Goal: Task Accomplishment & Management: Complete application form

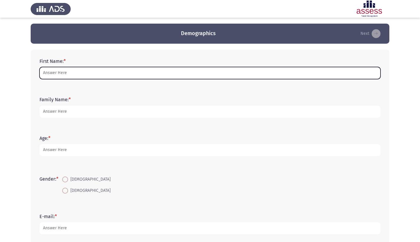
click at [128, 76] on input "First Name: *" at bounding box center [210, 73] width 341 height 12
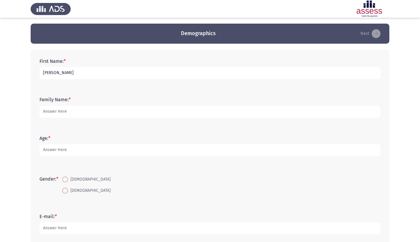
type input "[PERSON_NAME]"
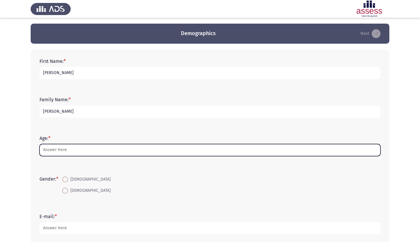
click at [98, 150] on input "Age: *" at bounding box center [210, 150] width 341 height 12
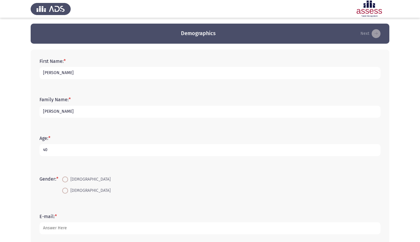
type input "40"
click at [68, 180] on span at bounding box center [65, 179] width 6 height 6
click at [68, 180] on input "[DEMOGRAPHIC_DATA]" at bounding box center [65, 179] width 6 height 6
radio input "true"
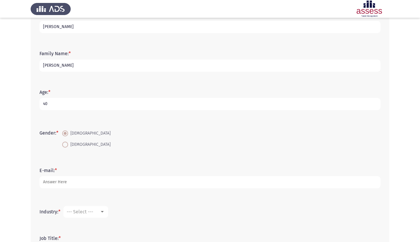
scroll to position [24, 0]
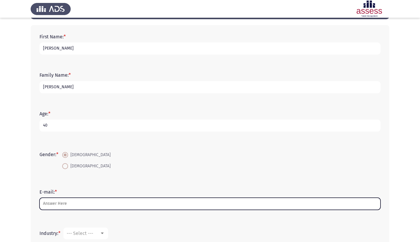
click at [79, 200] on input "E-mail: *" at bounding box center [210, 204] width 341 height 12
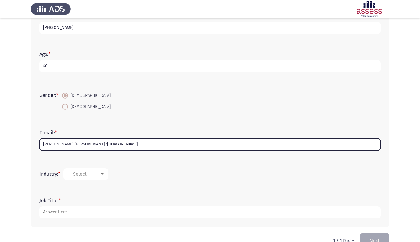
scroll to position [87, 0]
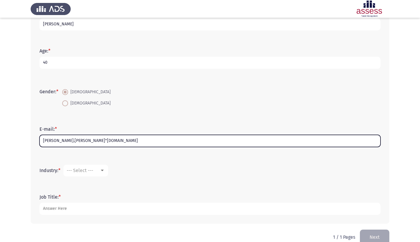
type input "cooke.sam"gmail.com"
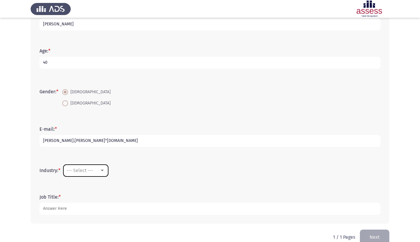
click at [103, 173] on div at bounding box center [102, 170] width 5 height 5
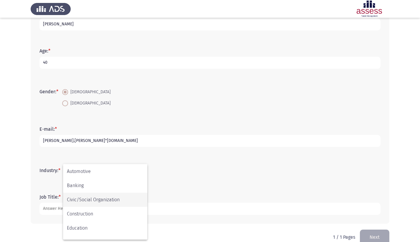
scroll to position [43, 0]
click at [101, 208] on span "Construction" at bounding box center [105, 213] width 77 height 14
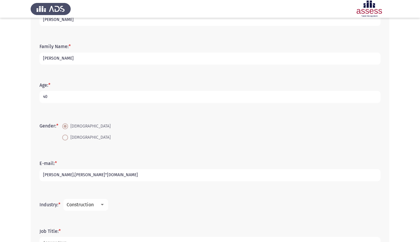
scroll to position [99, 0]
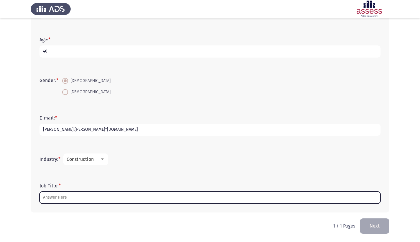
click at [119, 198] on input "Job Title: *" at bounding box center [210, 197] width 341 height 12
type input "c"
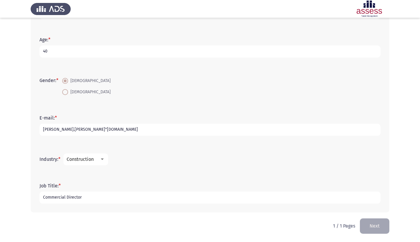
type input "Commercial Director"
click at [369, 226] on button "Next" at bounding box center [374, 225] width 29 height 15
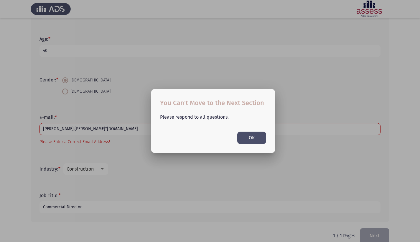
click at [248, 145] on mat-dialog-container "You Can't Move to the Next Section Please respond to all questions. OK" at bounding box center [213, 120] width 124 height 63
click at [247, 140] on button "OK" at bounding box center [251, 137] width 29 height 12
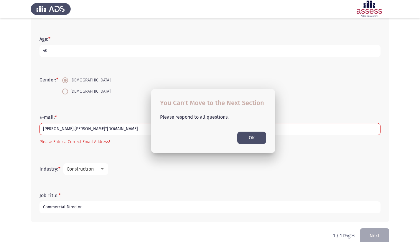
scroll to position [99, 0]
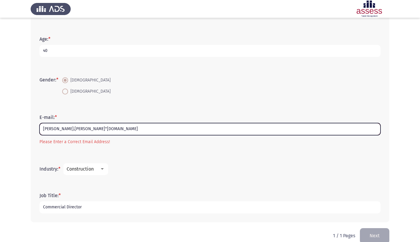
click at [65, 129] on input "cooke.sam"gmail.com" at bounding box center [210, 129] width 341 height 12
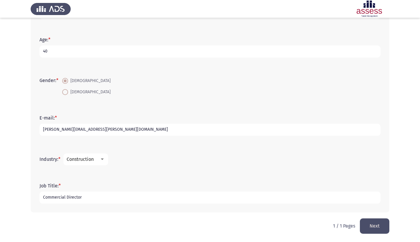
click at [232, 133] on input "[PERSON_NAME][EMAIL_ADDRESS][PERSON_NAME][DOMAIN_NAME]" at bounding box center [210, 130] width 341 height 12
type input "[PERSON_NAME][EMAIL_ADDRESS][PERSON_NAME][DOMAIN_NAME]"
click at [384, 223] on button "Next" at bounding box center [374, 225] width 29 height 15
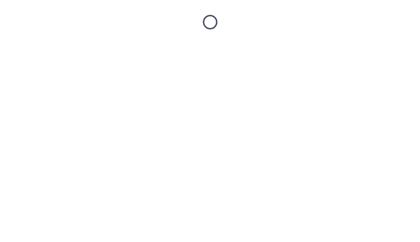
scroll to position [0, 0]
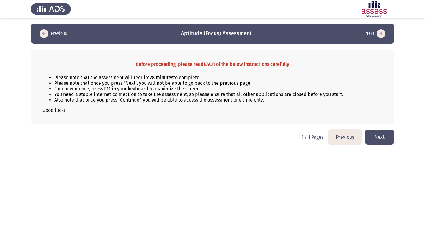
click at [382, 134] on button "Next" at bounding box center [378, 136] width 29 height 15
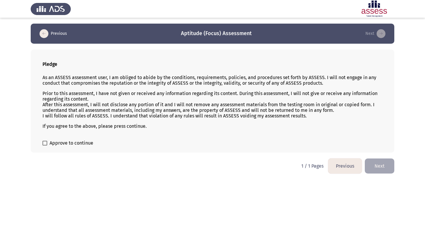
click at [44, 144] on span at bounding box center [44, 143] width 5 height 5
click at [45, 145] on input "Approve to continue" at bounding box center [45, 145] width 0 height 0
checkbox input "true"
click at [372, 168] on button "Next" at bounding box center [378, 165] width 29 height 15
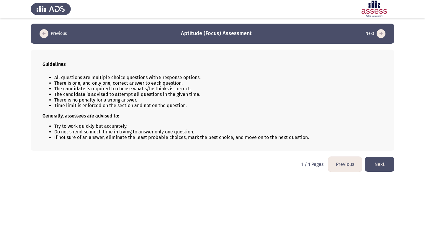
click at [372, 168] on button "Next" at bounding box center [378, 164] width 29 height 15
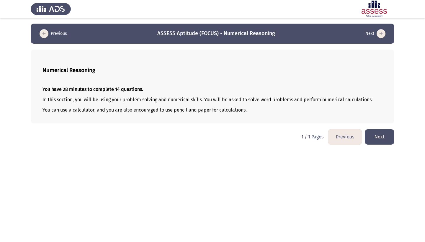
click at [384, 144] on button "Next" at bounding box center [378, 136] width 29 height 15
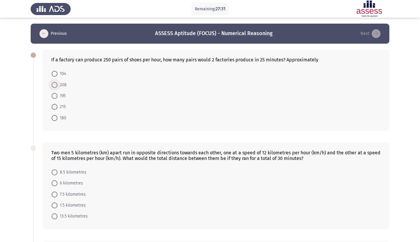
click at [54, 88] on span at bounding box center [55, 85] width 6 height 6
click at [54, 88] on input "208" at bounding box center [55, 85] width 6 height 6
radio input "true"
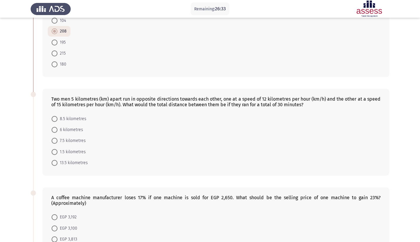
click at [62, 122] on span "8.5 kilometres" at bounding box center [71, 118] width 29 height 7
click at [57, 122] on input "8.5 kilometres" at bounding box center [55, 119] width 6 height 6
radio input "true"
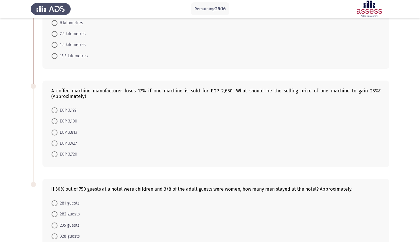
scroll to position [162, 0]
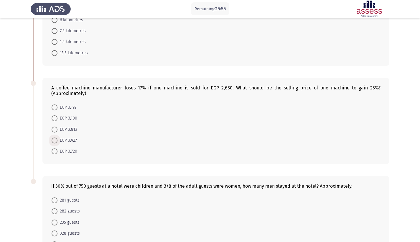
click at [58, 141] on span "EGP 3,927" at bounding box center [66, 140] width 19 height 7
click at [57, 141] on input "EGP 3,927" at bounding box center [55, 140] width 6 height 6
radio input "true"
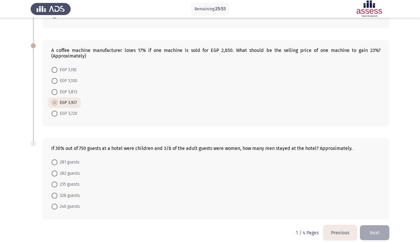
scroll to position [208, 0]
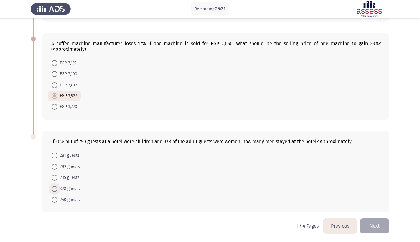
click at [57, 188] on span at bounding box center [55, 189] width 6 height 6
click at [57, 188] on input "328 guests" at bounding box center [55, 189] width 6 height 6
radio input "true"
click at [376, 226] on button "Next" at bounding box center [374, 225] width 29 height 15
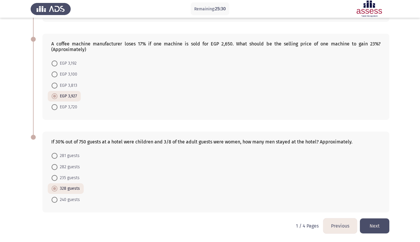
scroll to position [0, 0]
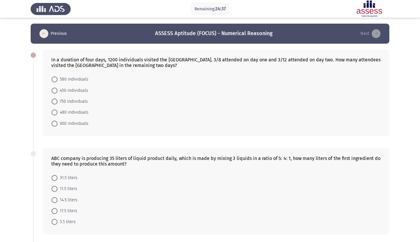
click at [56, 93] on span at bounding box center [55, 91] width 6 height 6
click at [56, 93] on input "450 individuals" at bounding box center [55, 91] width 6 height 6
radio input "true"
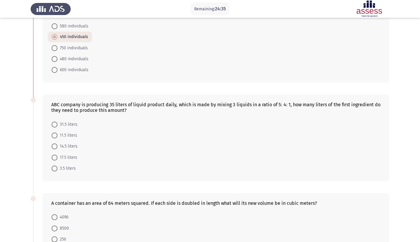
scroll to position [50, 0]
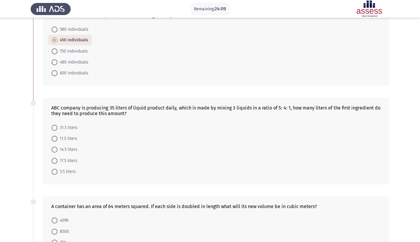
click at [61, 160] on span "17.5 liters" at bounding box center [67, 160] width 20 height 7
click at [57, 160] on input "17.5 liters" at bounding box center [55, 161] width 6 height 6
radio input "true"
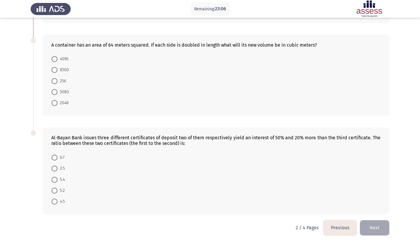
scroll to position [213, 0]
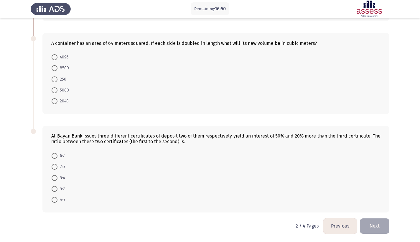
click at [55, 179] on span at bounding box center [55, 178] width 6 height 6
click at [55, 179] on input "5:4" at bounding box center [55, 178] width 6 height 6
radio input "true"
click at [57, 81] on span at bounding box center [55, 80] width 6 height 6
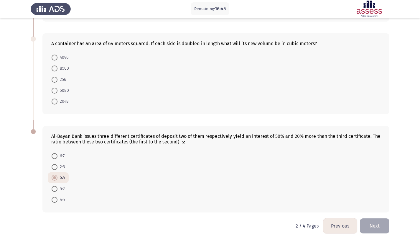
click at [57, 81] on input "256" at bounding box center [55, 80] width 6 height 6
radio input "true"
click at [369, 228] on button "Next" at bounding box center [374, 225] width 29 height 15
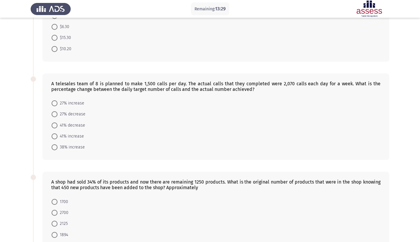
scroll to position [81, 0]
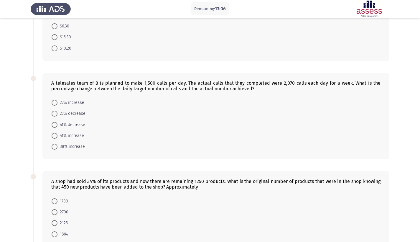
click at [56, 144] on span at bounding box center [55, 147] width 6 height 6
click at [56, 144] on input "38% increase" at bounding box center [55, 147] width 6 height 6
radio input "true"
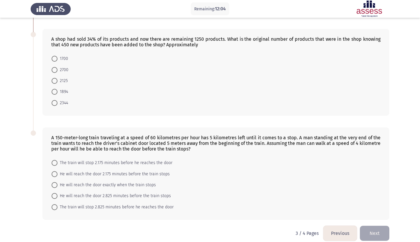
scroll to position [225, 0]
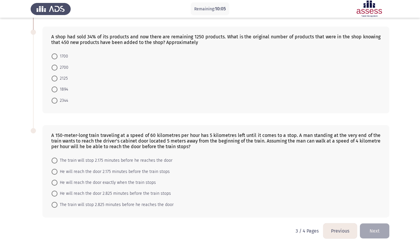
click at [55, 190] on span at bounding box center [55, 193] width 6 height 6
click at [55, 190] on input "He will reach the door 2.825 minutes before the train stops" at bounding box center [55, 193] width 6 height 6
radio input "true"
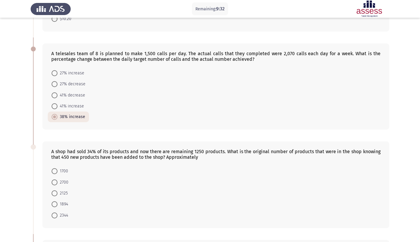
scroll to position [111, 0]
click at [54, 200] on span at bounding box center [55, 203] width 6 height 6
click at [54, 200] on input "1894" at bounding box center [55, 203] width 6 height 6
radio input "true"
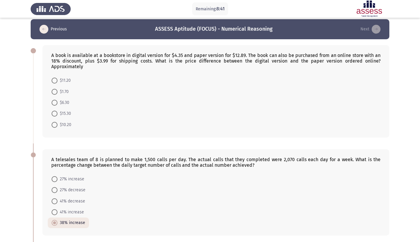
scroll to position [0, 0]
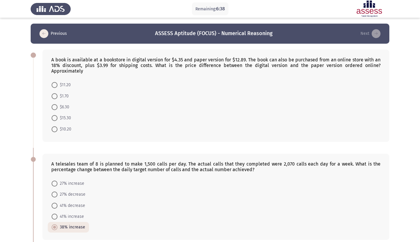
click at [57, 82] on span at bounding box center [55, 85] width 6 height 6
click at [57, 82] on input "$11.20" at bounding box center [55, 85] width 6 height 6
radio input "true"
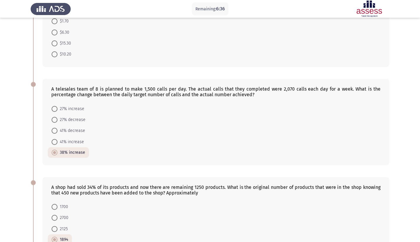
scroll to position [224, 0]
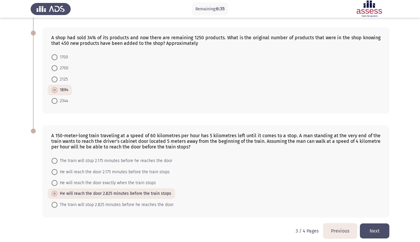
click at [376, 225] on button "Next" at bounding box center [374, 230] width 29 height 15
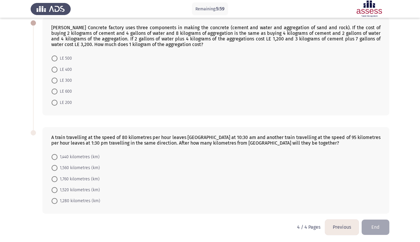
scroll to position [30, 0]
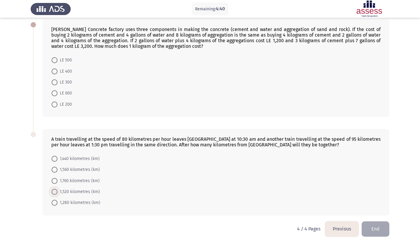
click at [59, 195] on span "1,520 kilometres (km)" at bounding box center [78, 191] width 42 height 7
click at [57, 195] on input "1,520 kilometres (km)" at bounding box center [55, 192] width 6 height 6
radio input "true"
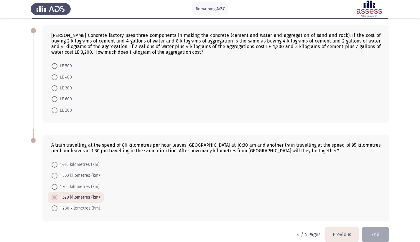
scroll to position [33, 0]
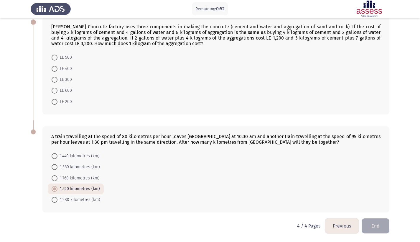
click at [55, 83] on span at bounding box center [55, 80] width 6 height 6
click at [55, 83] on input "LE 300" at bounding box center [55, 80] width 6 height 6
radio input "true"
click at [56, 103] on span at bounding box center [55, 101] width 6 height 6
click at [56, 103] on input "LE 200" at bounding box center [55, 101] width 6 height 6
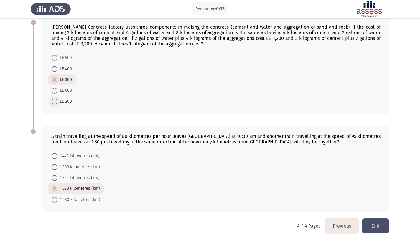
radio input "true"
click at [371, 223] on button "End" at bounding box center [376, 225] width 28 height 15
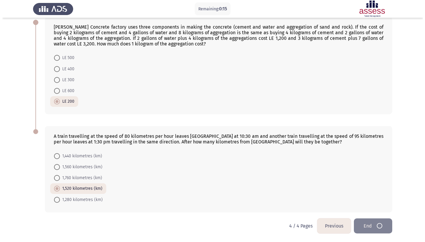
scroll to position [0, 0]
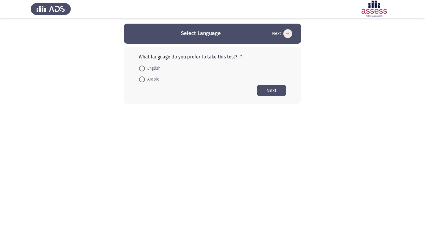
click at [152, 73] on mat-radio-button "English" at bounding box center [149, 68] width 29 height 11
click at [153, 69] on span "English" at bounding box center [153, 68] width 16 height 7
click at [145, 69] on input "English" at bounding box center [142, 68] width 6 height 6
radio input "true"
click at [277, 88] on button "Next" at bounding box center [270, 89] width 29 height 11
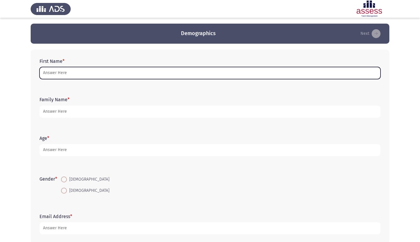
click at [117, 70] on input "First Name *" at bounding box center [210, 73] width 341 height 12
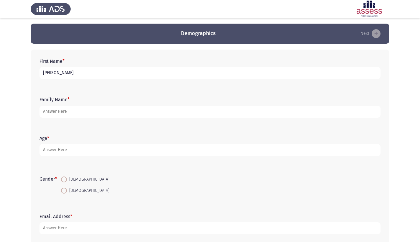
type input "[PERSON_NAME]"
type input "40"
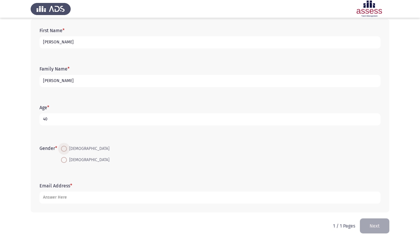
click at [63, 149] on span at bounding box center [64, 149] width 6 height 6
click at [63, 149] on input "[DEMOGRAPHIC_DATA]" at bounding box center [64, 149] width 6 height 6
radio input "true"
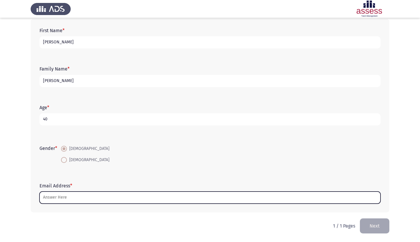
click at [72, 194] on input "Email Address *" at bounding box center [210, 197] width 341 height 12
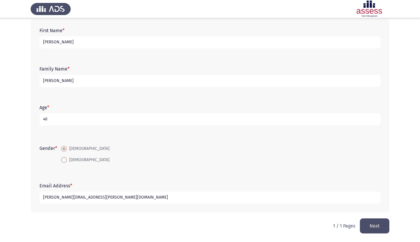
type input "[PERSON_NAME][EMAIL_ADDRESS][PERSON_NAME][DOMAIN_NAME]"
click at [379, 227] on button "Next" at bounding box center [374, 225] width 29 height 15
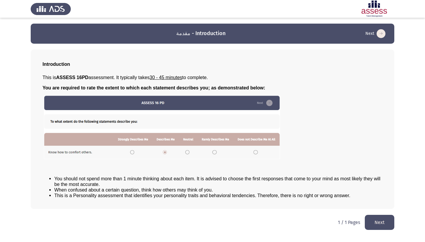
click at [382, 226] on button "Next" at bounding box center [378, 222] width 29 height 15
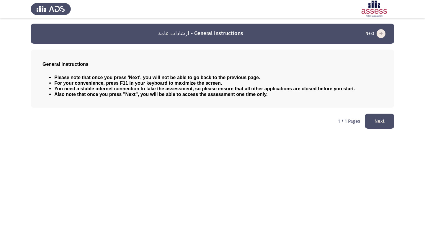
click at [387, 122] on button "Next" at bounding box center [378, 121] width 29 height 15
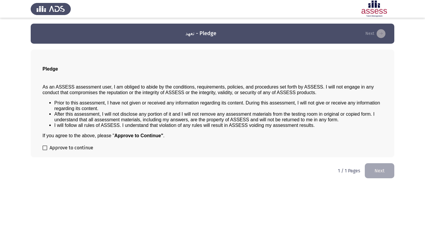
click at [73, 156] on div "Pledge As an ASSESS assessment user, I am obliged to abide by the conditions, r…" at bounding box center [212, 104] width 363 height 108
click at [76, 151] on span "Approve to continue" at bounding box center [72, 147] width 44 height 7
click at [45, 150] on input "Approve to continue" at bounding box center [45, 150] width 0 height 0
checkbox input "true"
click at [379, 170] on button "Next" at bounding box center [378, 170] width 29 height 15
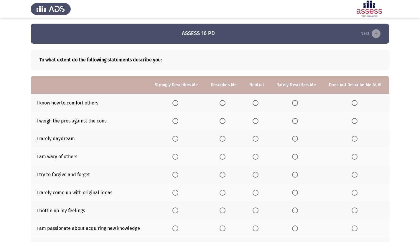
click at [220, 104] on span "Select an option" at bounding box center [223, 103] width 6 height 6
click at [220, 104] on input "Select an option" at bounding box center [223, 103] width 6 height 6
click at [220, 122] on span "Select an option" at bounding box center [223, 121] width 6 height 6
click at [220, 122] on input "Select an option" at bounding box center [223, 121] width 6 height 6
click at [162, 143] on th at bounding box center [176, 139] width 56 height 18
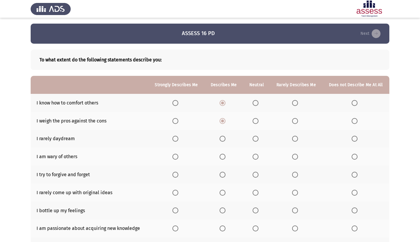
click at [172, 140] on span "Select an option" at bounding box center [175, 139] width 6 height 6
click at [172, 140] on input "Select an option" at bounding box center [175, 139] width 6 height 6
click at [352, 159] on span "Select an option" at bounding box center [355, 157] width 6 height 6
click at [352, 159] on input "Select an option" at bounding box center [355, 157] width 6 height 6
click at [220, 175] on span "Select an option" at bounding box center [223, 175] width 6 height 6
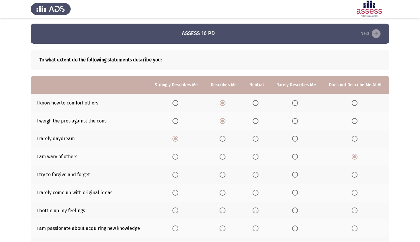
click at [220, 175] on input "Select an option" at bounding box center [223, 175] width 6 height 6
click at [348, 195] on th at bounding box center [356, 192] width 67 height 18
click at [352, 195] on span "Select an option" at bounding box center [355, 193] width 6 height 6
click at [352, 195] on input "Select an option" at bounding box center [355, 193] width 6 height 6
click at [282, 213] on th at bounding box center [296, 210] width 52 height 18
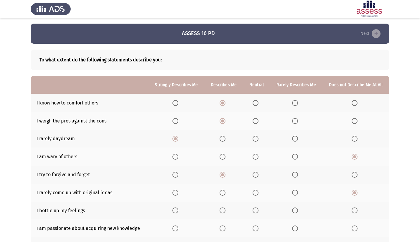
click at [292, 213] on span "Select an option" at bounding box center [295, 210] width 6 height 6
click at [292, 213] on input "Select an option" at bounding box center [295, 210] width 6 height 6
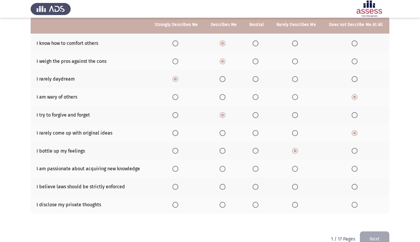
scroll to position [72, 0]
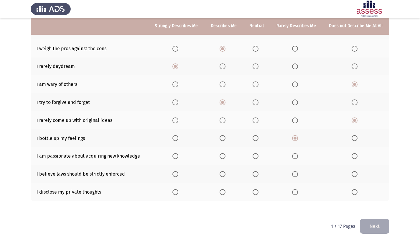
click at [172, 159] on span "Select an option" at bounding box center [175, 156] width 6 height 6
click at [172, 159] on input "Select an option" at bounding box center [175, 156] width 6 height 6
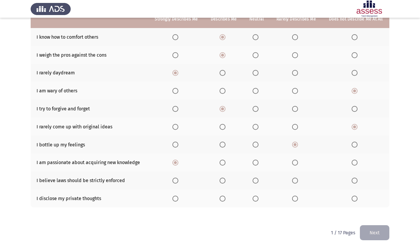
scroll to position [79, 0]
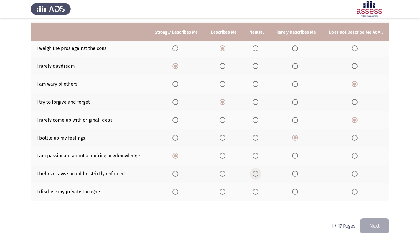
click at [253, 175] on span "Select an option" at bounding box center [256, 174] width 6 height 6
click at [253, 175] on input "Select an option" at bounding box center [256, 174] width 6 height 6
click at [220, 193] on span "Select an option" at bounding box center [223, 192] width 6 height 6
click at [220, 193] on input "Select an option" at bounding box center [223, 192] width 6 height 6
click at [374, 226] on button "Next" at bounding box center [374, 225] width 29 height 15
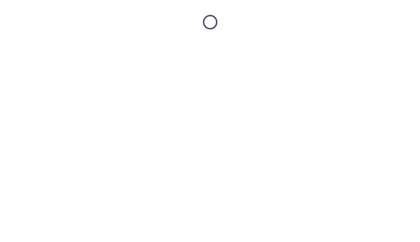
scroll to position [0, 0]
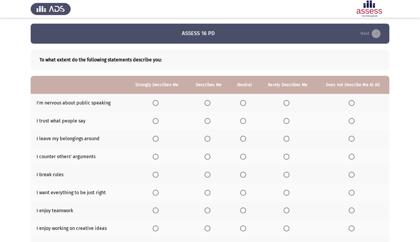
click at [284, 105] on span "Select an option" at bounding box center [287, 103] width 6 height 6
click at [284, 105] on input "Select an option" at bounding box center [287, 103] width 6 height 6
click at [205, 120] on span "Select an option" at bounding box center [208, 121] width 6 height 6
click at [205, 120] on input "Select an option" at bounding box center [208, 121] width 6 height 6
click at [240, 141] on span "Select an option" at bounding box center [243, 139] width 6 height 6
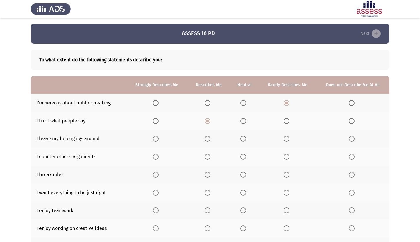
click at [240, 141] on input "Select an option" at bounding box center [243, 139] width 6 height 6
click at [205, 159] on span "Select an option" at bounding box center [208, 157] width 6 height 6
click at [205, 159] on input "Select an option" at bounding box center [208, 157] width 6 height 6
click at [281, 179] on th at bounding box center [287, 174] width 57 height 18
click at [284, 177] on span "Select an option" at bounding box center [287, 175] width 6 height 6
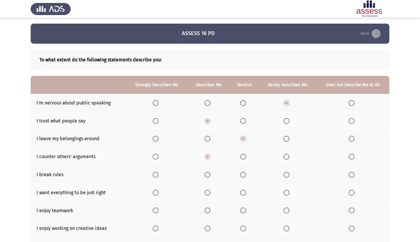
click at [284, 177] on input "Select an option" at bounding box center [287, 175] width 6 height 6
click at [244, 193] on label "Select an option" at bounding box center [244, 193] width 8 height 6
click at [244, 193] on input "Select an option" at bounding box center [243, 193] width 6 height 6
click at [205, 213] on span "Select an option" at bounding box center [208, 210] width 6 height 6
click at [205, 213] on input "Select an option" at bounding box center [208, 210] width 6 height 6
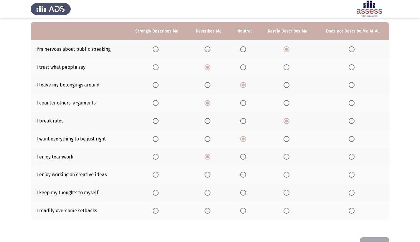
scroll to position [74, 0]
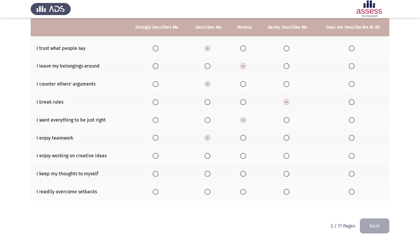
click at [286, 155] on span "Select an option" at bounding box center [287, 156] width 6 height 6
click at [286, 155] on input "Select an option" at bounding box center [287, 156] width 6 height 6
click at [286, 174] on span "Select an option" at bounding box center [287, 174] width 6 height 6
click at [286, 174] on input "Select an option" at bounding box center [287, 174] width 6 height 6
click at [153, 192] on span "Select an option" at bounding box center [156, 192] width 6 height 6
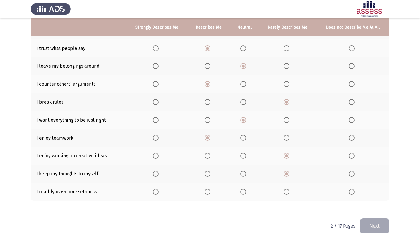
click at [153, 192] on input "Select an option" at bounding box center [156, 192] width 6 height 6
click at [365, 225] on button "Next" at bounding box center [374, 225] width 29 height 15
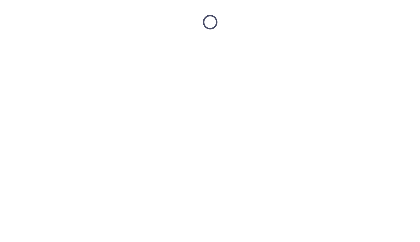
scroll to position [0, 0]
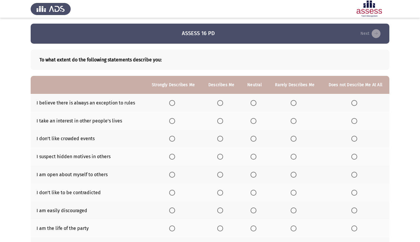
click at [217, 105] on span "Select an option" at bounding box center [220, 103] width 6 height 6
click at [217, 105] on input "Select an option" at bounding box center [220, 103] width 6 height 6
click at [169, 124] on span "Select an option" at bounding box center [172, 121] width 6 height 6
click at [169, 124] on input "Select an option" at bounding box center [172, 121] width 6 height 6
click at [291, 142] on span "Select an option" at bounding box center [294, 139] width 6 height 6
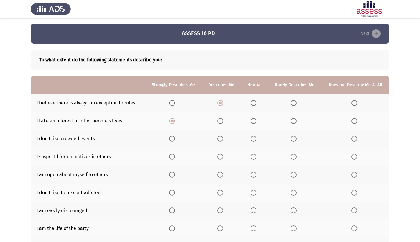
click at [291, 142] on input "Select an option" at bounding box center [294, 139] width 6 height 6
click at [291, 159] on span "Select an option" at bounding box center [294, 157] width 6 height 6
click at [291, 159] on input "Select an option" at bounding box center [294, 157] width 6 height 6
click at [169, 177] on span "Select an option" at bounding box center [172, 175] width 6 height 6
click at [169, 177] on input "Select an option" at bounding box center [172, 175] width 6 height 6
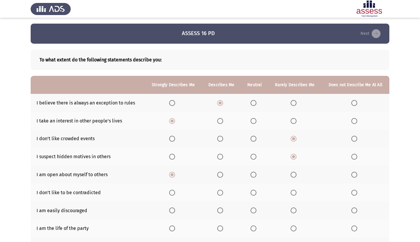
click at [291, 195] on span "Select an option" at bounding box center [294, 193] width 6 height 6
click at [291, 195] on input "Select an option" at bounding box center [294, 193] width 6 height 6
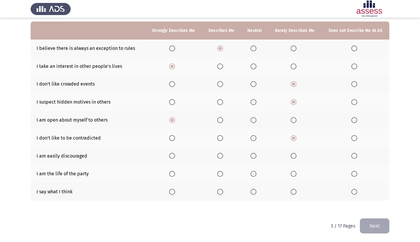
scroll to position [61, 0]
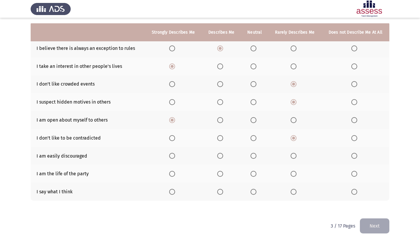
click at [291, 157] on span "Select an option" at bounding box center [294, 156] width 6 height 6
click at [291, 157] on input "Select an option" at bounding box center [294, 156] width 6 height 6
click at [291, 172] on span "Select an option" at bounding box center [294, 174] width 6 height 6
click at [291, 172] on input "Select an option" at bounding box center [294, 174] width 6 height 6
click at [217, 193] on span "Select an option" at bounding box center [220, 192] width 6 height 6
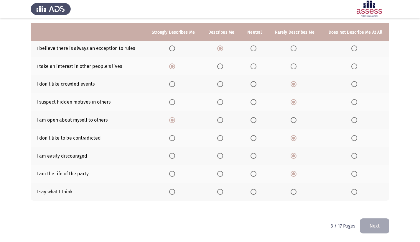
click at [217, 193] on input "Select an option" at bounding box center [220, 192] width 6 height 6
click at [382, 228] on button "Next" at bounding box center [374, 225] width 29 height 15
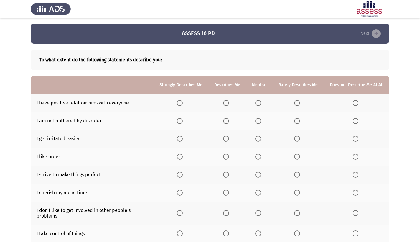
click at [223, 106] on span "Select an option" at bounding box center [226, 103] width 6 height 6
click at [223, 106] on input "Select an option" at bounding box center [226, 103] width 6 height 6
click at [294, 124] on label "Select an option" at bounding box center [298, 121] width 8 height 6
click at [294, 124] on input "Select an option" at bounding box center [297, 121] width 6 height 6
click at [294, 142] on span "Select an option" at bounding box center [297, 139] width 6 height 6
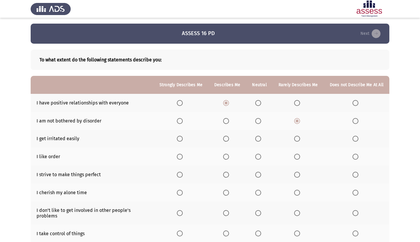
click at [294, 142] on input "Select an option" at bounding box center [297, 139] width 6 height 6
click at [177, 159] on span "Select an option" at bounding box center [180, 157] width 6 height 6
click at [177, 159] on input "Select an option" at bounding box center [180, 157] width 6 height 6
click at [223, 177] on span "Select an option" at bounding box center [226, 175] width 6 height 6
click at [223, 177] on input "Select an option" at bounding box center [226, 175] width 6 height 6
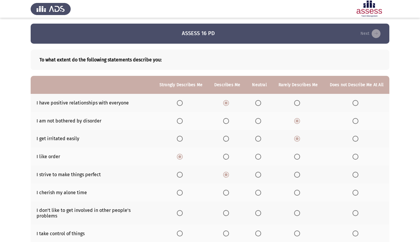
click at [255, 195] on span "Select an option" at bounding box center [258, 193] width 6 height 6
click at [255, 195] on input "Select an option" at bounding box center [258, 193] width 6 height 6
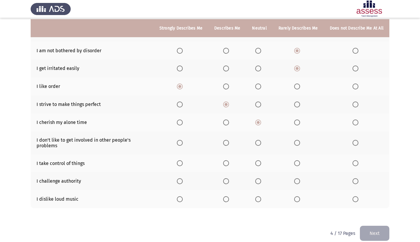
scroll to position [73, 0]
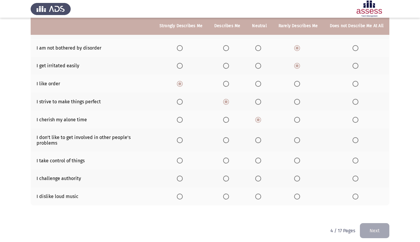
click at [294, 143] on label "Select an option" at bounding box center [298, 140] width 8 height 6
click at [294, 143] on input "Select an option" at bounding box center [297, 140] width 6 height 6
click at [177, 163] on span "Select an option" at bounding box center [180, 160] width 6 height 6
click at [177, 163] on input "Select an option" at bounding box center [180, 160] width 6 height 6
click at [223, 181] on span "Select an option" at bounding box center [226, 178] width 6 height 6
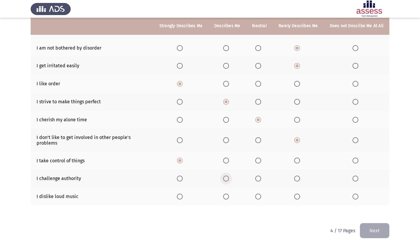
click at [223, 181] on input "Select an option" at bounding box center [226, 178] width 6 height 6
click at [177, 199] on span "Select an option" at bounding box center [180, 196] width 6 height 6
click at [177, 199] on input "Select an option" at bounding box center [180, 196] width 6 height 6
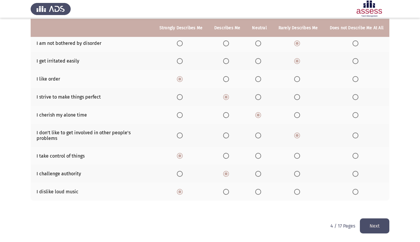
scroll to position [80, 0]
click at [208, 198] on th at bounding box center [227, 191] width 38 height 18
click at [223, 195] on span "Select an option" at bounding box center [226, 192] width 6 height 6
click at [223, 195] on input "Select an option" at bounding box center [226, 192] width 6 height 6
click at [373, 231] on button "Next" at bounding box center [374, 225] width 29 height 15
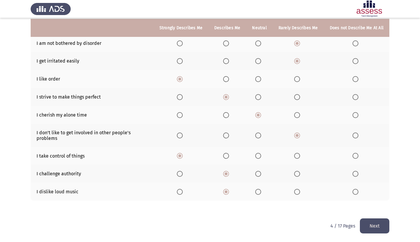
scroll to position [0, 0]
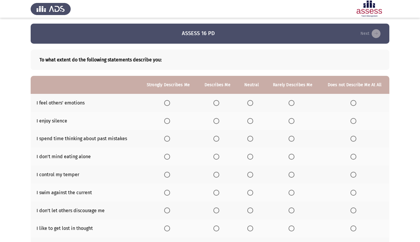
click at [210, 107] on th at bounding box center [218, 103] width 40 height 18
click at [213, 106] on span "Select an option" at bounding box center [216, 103] width 6 height 6
click at [213, 106] on input "Select an option" at bounding box center [216, 103] width 6 height 6
click at [213, 121] on span "Select an option" at bounding box center [216, 121] width 6 height 6
click at [213, 121] on input "Select an option" at bounding box center [216, 121] width 6 height 6
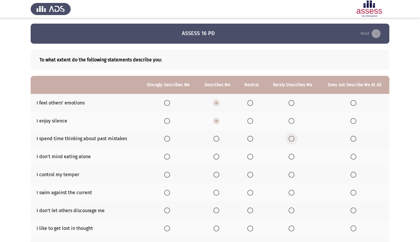
click at [289, 142] on span "Select an option" at bounding box center [292, 139] width 6 height 6
click at [289, 142] on input "Select an option" at bounding box center [292, 139] width 6 height 6
click at [213, 159] on span "Select an option" at bounding box center [216, 157] width 6 height 6
click at [213, 159] on input "Select an option" at bounding box center [216, 157] width 6 height 6
click at [164, 177] on span "Select an option" at bounding box center [167, 175] width 6 height 6
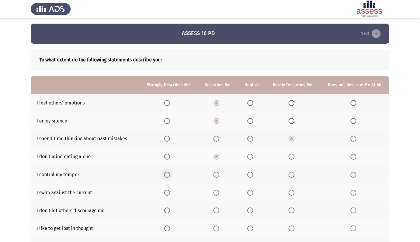
click at [164, 177] on input "Select an option" at bounding box center [167, 175] width 6 height 6
click at [164, 213] on span "Select an option" at bounding box center [167, 210] width 6 height 6
click at [164, 213] on input "Select an option" at bounding box center [167, 210] width 6 height 6
click at [289, 231] on span "Select an option" at bounding box center [292, 228] width 6 height 6
click at [289, 231] on input "Select an option" at bounding box center [292, 228] width 6 height 6
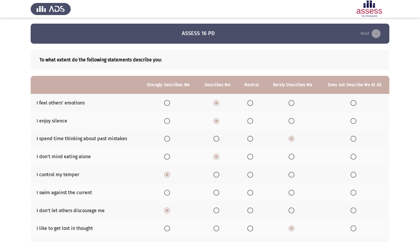
click at [289, 195] on span "Select an option" at bounding box center [292, 193] width 6 height 6
click at [289, 195] on input "Select an option" at bounding box center [292, 193] width 6 height 6
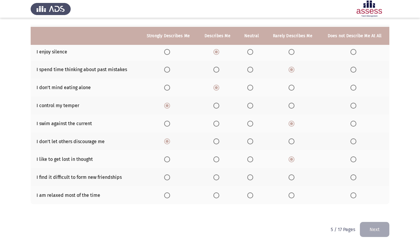
scroll to position [79, 0]
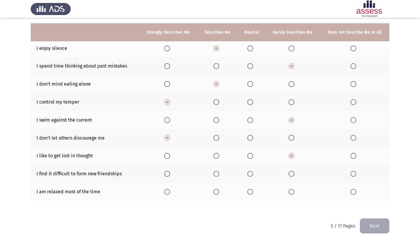
click at [353, 174] on span "Select an option" at bounding box center [354, 174] width 6 height 6
click at [353, 174] on input "Select an option" at bounding box center [354, 174] width 6 height 6
click at [164, 192] on span "Select an option" at bounding box center [167, 192] width 6 height 6
click at [164, 192] on input "Select an option" at bounding box center [167, 192] width 6 height 6
click at [383, 226] on button "Next" at bounding box center [374, 225] width 29 height 15
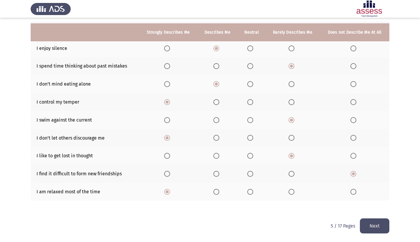
scroll to position [0, 0]
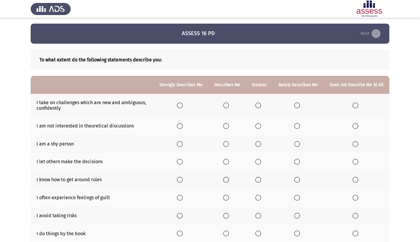
click at [208, 108] on th at bounding box center [227, 105] width 38 height 23
click at [223, 106] on span "Select an option" at bounding box center [226, 105] width 6 height 6
click at [223, 106] on input "Select an option" at bounding box center [226, 105] width 6 height 6
click at [294, 129] on span "Select an option" at bounding box center [297, 126] width 6 height 6
click at [294, 129] on input "Select an option" at bounding box center [297, 126] width 6 height 6
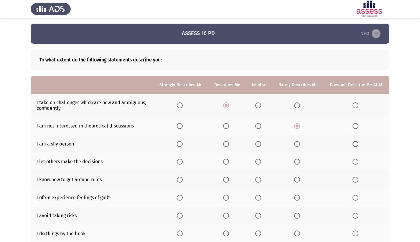
click at [351, 153] on th at bounding box center [356, 144] width 65 height 18
click at [353, 147] on span "Select an option" at bounding box center [356, 144] width 6 height 6
click at [353, 147] on input "Select an option" at bounding box center [356, 144] width 6 height 6
click at [294, 165] on span "Select an option" at bounding box center [297, 162] width 6 height 6
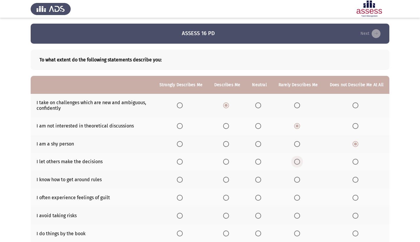
click at [294, 165] on input "Select an option" at bounding box center [297, 162] width 6 height 6
click at [255, 182] on span "Select an option" at bounding box center [258, 180] width 6 height 6
click at [255, 182] on input "Select an option" at bounding box center [258, 180] width 6 height 6
click at [353, 200] on span "Select an option" at bounding box center [356, 198] width 6 height 6
click at [353, 200] on input "Select an option" at bounding box center [356, 198] width 6 height 6
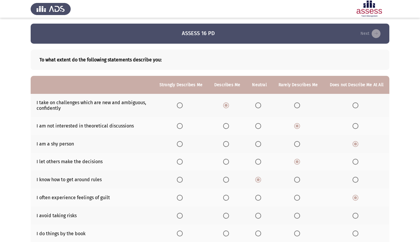
click at [353, 218] on span "Select an option" at bounding box center [356, 216] width 6 height 6
click at [353, 218] on input "Select an option" at bounding box center [356, 216] width 6 height 6
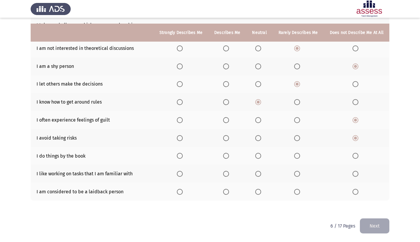
scroll to position [88, 0]
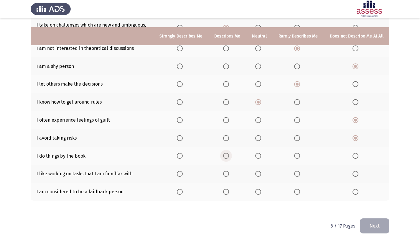
click at [223, 153] on span "Select an option" at bounding box center [226, 156] width 6 height 6
click at [223, 153] on input "Select an option" at bounding box center [226, 156] width 6 height 6
click at [294, 173] on span "Select an option" at bounding box center [297, 174] width 6 height 6
click at [294, 173] on input "Select an option" at bounding box center [297, 174] width 6 height 6
click at [251, 190] on th at bounding box center [259, 191] width 26 height 18
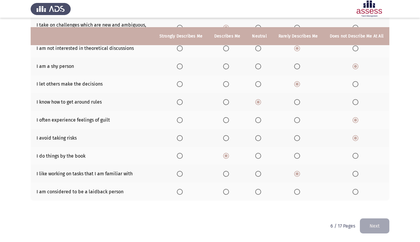
click at [255, 191] on span "Select an option" at bounding box center [258, 192] width 6 height 6
click at [255, 191] on input "Select an option" at bounding box center [258, 192] width 6 height 6
click at [367, 226] on button "Next" at bounding box center [374, 225] width 29 height 15
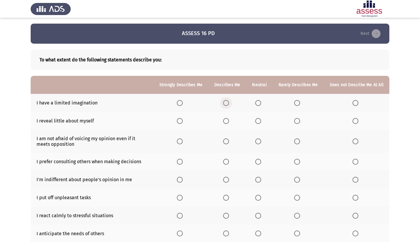
click at [223, 105] on span "Select an option" at bounding box center [226, 103] width 6 height 6
click at [223, 105] on input "Select an option" at bounding box center [226, 103] width 6 height 6
click at [294, 122] on span "Select an option" at bounding box center [297, 121] width 6 height 6
click at [294, 122] on input "Select an option" at bounding box center [297, 121] width 6 height 6
click at [177, 144] on span "Select an option" at bounding box center [180, 141] width 6 height 6
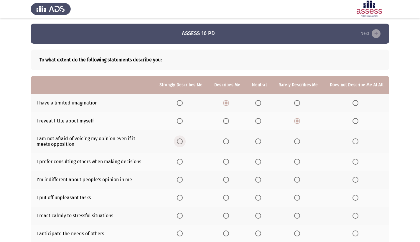
click at [177, 144] on input "Select an option" at bounding box center [180, 141] width 6 height 6
click at [223, 165] on label "Select an option" at bounding box center [227, 162] width 8 height 6
click at [223, 165] on input "Select an option" at bounding box center [226, 162] width 6 height 6
click at [255, 182] on span "Select an option" at bounding box center [258, 180] width 6 height 6
click at [255, 182] on input "Select an option" at bounding box center [258, 180] width 6 height 6
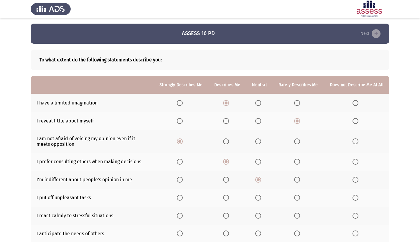
click at [353, 200] on span "Select an option" at bounding box center [356, 198] width 6 height 6
click at [353, 200] on input "Select an option" at bounding box center [356, 198] width 6 height 6
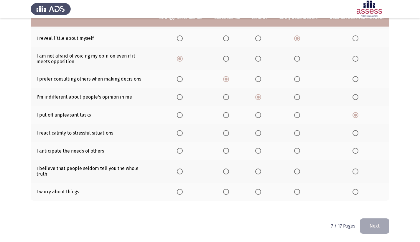
scroll to position [92, 0]
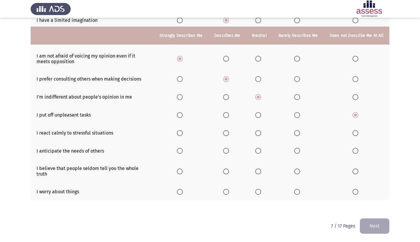
click at [223, 135] on span "Select an option" at bounding box center [226, 133] width 6 height 6
click at [223, 135] on input "Select an option" at bounding box center [226, 133] width 6 height 6
click at [177, 152] on span "Select an option" at bounding box center [180, 151] width 6 height 6
click at [177, 152] on input "Select an option" at bounding box center [180, 151] width 6 height 6
click at [293, 174] on th at bounding box center [298, 170] width 51 height 23
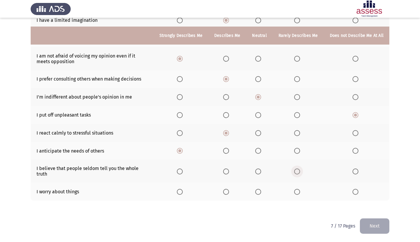
click at [294, 174] on span "Select an option" at bounding box center [297, 171] width 6 height 6
click at [294, 174] on input "Select an option" at bounding box center [297, 171] width 6 height 6
click at [294, 195] on span "Select an option" at bounding box center [297, 192] width 6 height 6
click at [294, 195] on input "Select an option" at bounding box center [297, 192] width 6 height 6
click at [376, 224] on button "Next" at bounding box center [374, 225] width 29 height 15
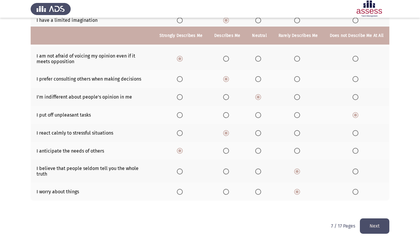
scroll to position [0, 0]
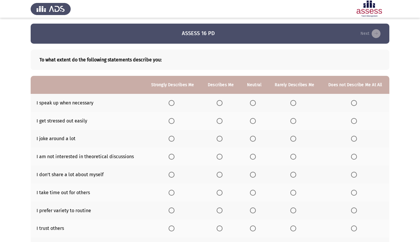
click at [169, 106] on span "Select an option" at bounding box center [172, 103] width 6 height 6
click at [169, 106] on input "Select an option" at bounding box center [172, 103] width 6 height 6
click at [356, 121] on label "Select an option" at bounding box center [355, 121] width 8 height 6
click at [356, 121] on input "Select an option" at bounding box center [354, 121] width 6 height 6
click at [250, 142] on span "Select an option" at bounding box center [253, 139] width 6 height 6
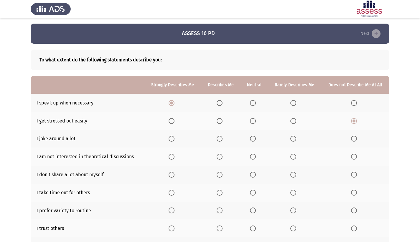
click at [250, 142] on input "Select an option" at bounding box center [253, 139] width 6 height 6
click at [290, 159] on span "Select an option" at bounding box center [293, 157] width 6 height 6
click at [290, 159] on input "Select an option" at bounding box center [293, 157] width 6 height 6
click at [351, 177] on span "Select an option" at bounding box center [354, 175] width 6 height 6
click at [351, 177] on input "Select an option" at bounding box center [354, 175] width 6 height 6
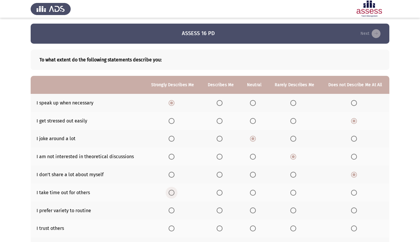
click at [169, 195] on span "Select an option" at bounding box center [172, 193] width 6 height 6
click at [169, 195] on input "Select an option" at bounding box center [172, 193] width 6 height 6
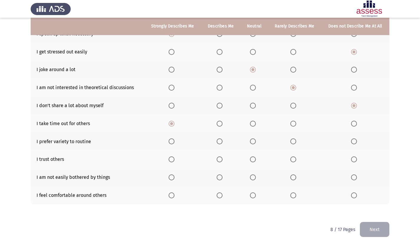
scroll to position [69, 0]
click at [169, 144] on span "Select an option" at bounding box center [172, 141] width 6 height 6
click at [169, 144] on input "Select an option" at bounding box center [172, 141] width 6 height 6
click at [217, 162] on span "Select an option" at bounding box center [220, 159] width 6 height 6
click at [217, 162] on input "Select an option" at bounding box center [220, 159] width 6 height 6
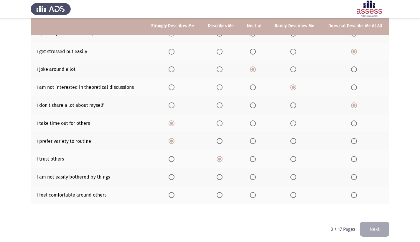
click at [217, 180] on span "Select an option" at bounding box center [220, 177] width 6 height 6
click at [217, 180] on input "Select an option" at bounding box center [220, 177] width 6 height 6
click at [169, 198] on span "Select an option" at bounding box center [172, 195] width 6 height 6
click at [169, 198] on input "Select an option" at bounding box center [172, 195] width 6 height 6
click at [373, 236] on button "Next" at bounding box center [374, 228] width 29 height 15
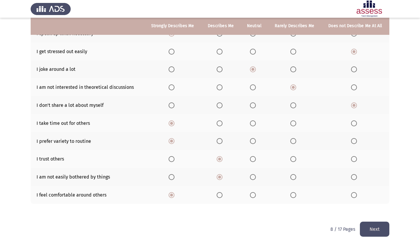
scroll to position [0, 0]
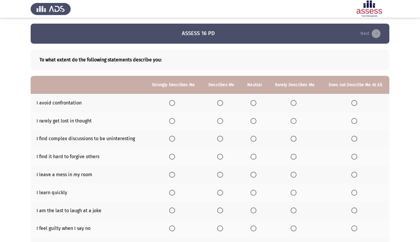
click at [291, 106] on span "Select an option" at bounding box center [294, 103] width 6 height 6
click at [291, 106] on input "Select an option" at bounding box center [294, 103] width 6 height 6
click at [169, 123] on span "Select an option" at bounding box center [172, 121] width 6 height 6
click at [169, 123] on input "Select an option" at bounding box center [172, 121] width 6 height 6
click at [354, 142] on span "Select an option" at bounding box center [354, 139] width 6 height 6
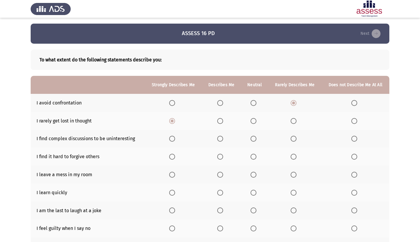
click at [354, 142] on input "Select an option" at bounding box center [354, 139] width 6 height 6
click at [291, 159] on span "Select an option" at bounding box center [294, 157] width 6 height 6
click at [291, 159] on input "Select an option" at bounding box center [294, 157] width 6 height 6
click at [291, 177] on span "Select an option" at bounding box center [294, 175] width 6 height 6
click at [291, 177] on input "Select an option" at bounding box center [294, 175] width 6 height 6
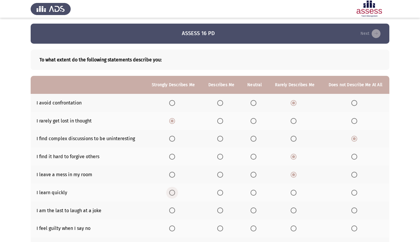
click at [169, 195] on span "Select an option" at bounding box center [172, 193] width 6 height 6
click at [169, 195] on input "Select an option" at bounding box center [172, 193] width 6 height 6
click at [291, 213] on span "Select an option" at bounding box center [294, 210] width 6 height 6
click at [291, 213] on input "Select an option" at bounding box center [294, 210] width 6 height 6
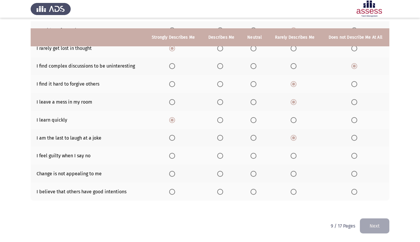
scroll to position [84, 0]
click at [351, 153] on span "Select an option" at bounding box center [354, 156] width 6 height 6
click at [351, 153] on input "Select an option" at bounding box center [354, 156] width 6 height 6
click at [283, 171] on th at bounding box center [294, 174] width 53 height 18
click at [291, 171] on span "Select an option" at bounding box center [294, 174] width 6 height 6
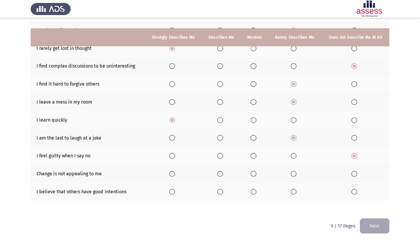
click at [291, 171] on input "Select an option" at bounding box center [294, 174] width 6 height 6
click at [169, 189] on span "Select an option" at bounding box center [172, 192] width 6 height 6
click at [169, 189] on input "Select an option" at bounding box center [172, 192] width 6 height 6
click at [373, 223] on button "Next" at bounding box center [374, 225] width 29 height 15
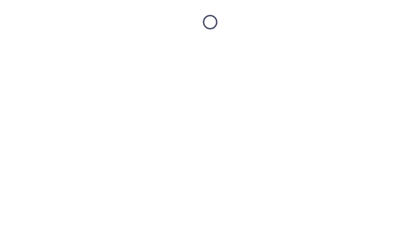
scroll to position [0, 0]
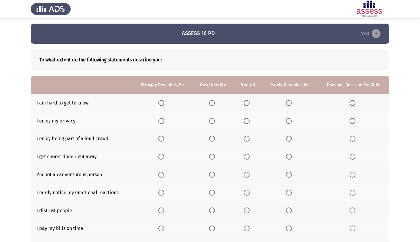
click at [351, 104] on span "Select an option" at bounding box center [353, 103] width 6 height 6
click at [351, 104] on input "Select an option" at bounding box center [353, 103] width 6 height 6
click at [288, 124] on span "Select an option" at bounding box center [289, 121] width 6 height 6
click at [288, 124] on input "Select an option" at bounding box center [289, 121] width 6 height 6
click at [353, 140] on span "Select an option" at bounding box center [353, 139] width 6 height 6
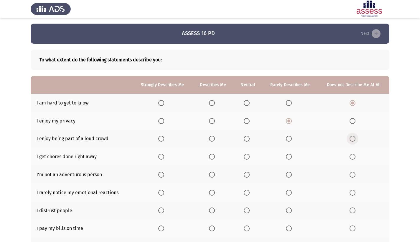
click at [353, 140] on input "Select an option" at bounding box center [353, 139] width 6 height 6
click at [209, 159] on span "Select an option" at bounding box center [212, 157] width 6 height 6
click at [209, 159] on input "Select an option" at bounding box center [212, 157] width 6 height 6
click at [351, 176] on span "Select an option" at bounding box center [353, 175] width 6 height 6
click at [351, 176] on input "Select an option" at bounding box center [353, 175] width 6 height 6
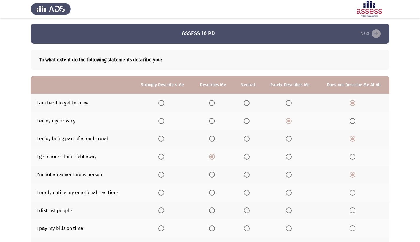
click at [352, 194] on span "Select an option" at bounding box center [353, 193] width 6 height 6
click at [352, 194] on input "Select an option" at bounding box center [353, 193] width 6 height 6
click at [351, 213] on span "Select an option" at bounding box center [353, 210] width 6 height 6
click at [351, 213] on input "Select an option" at bounding box center [353, 210] width 6 height 6
click at [158, 228] on span "Select an option" at bounding box center [161, 228] width 6 height 6
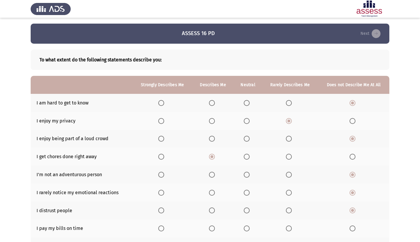
click at [158, 228] on input "Select an option" at bounding box center [161, 228] width 6 height 6
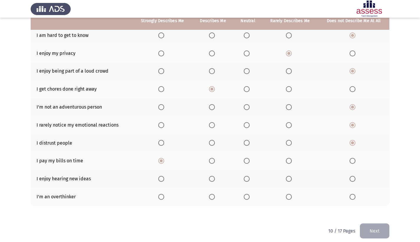
scroll to position [74, 0]
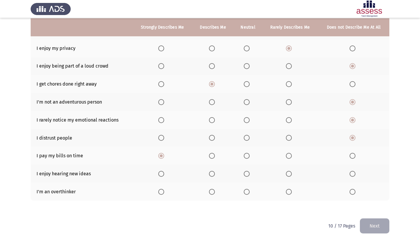
click at [158, 174] on span "Select an option" at bounding box center [161, 174] width 6 height 6
click at [158, 174] on input "Select an option" at bounding box center [161, 174] width 6 height 6
click at [209, 191] on span "Select an option" at bounding box center [212, 192] width 6 height 6
click at [209, 191] on input "Select an option" at bounding box center [212, 192] width 6 height 6
click at [367, 224] on button "Next" at bounding box center [374, 225] width 29 height 15
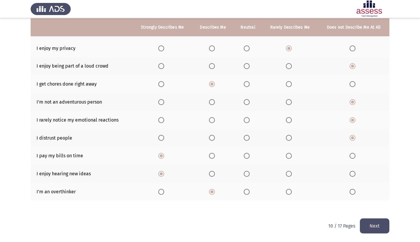
scroll to position [0, 0]
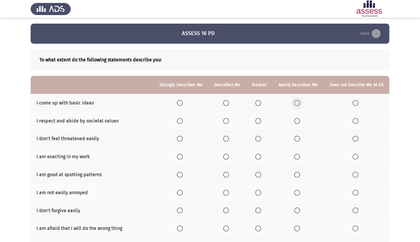
click at [294, 103] on span "Select an option" at bounding box center [297, 103] width 6 height 6
click at [294, 103] on input "Select an option" at bounding box center [297, 103] width 6 height 6
click at [223, 124] on span "Select an option" at bounding box center [226, 121] width 6 height 6
click at [223, 124] on input "Select an option" at bounding box center [226, 121] width 6 height 6
click at [223, 140] on span "Select an option" at bounding box center [226, 139] width 6 height 6
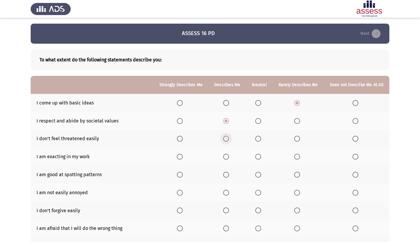
click at [223, 140] on input "Select an option" at bounding box center [226, 139] width 6 height 6
click at [223, 157] on span "Select an option" at bounding box center [226, 157] width 6 height 6
click at [223, 157] on input "Select an option" at bounding box center [226, 157] width 6 height 6
click at [157, 176] on th at bounding box center [181, 174] width 55 height 18
click at [177, 176] on span "Select an option" at bounding box center [180, 175] width 6 height 6
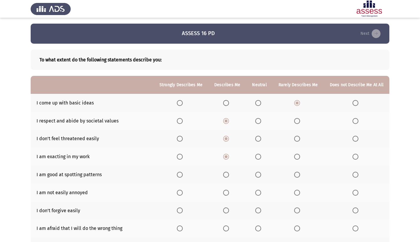
click at [177, 176] on input "Select an option" at bounding box center [180, 175] width 6 height 6
click at [223, 195] on span "Select an option" at bounding box center [226, 193] width 6 height 6
click at [223, 195] on input "Select an option" at bounding box center [226, 193] width 6 height 6
click at [348, 212] on th at bounding box center [356, 210] width 65 height 18
click at [359, 212] on th at bounding box center [356, 210] width 65 height 18
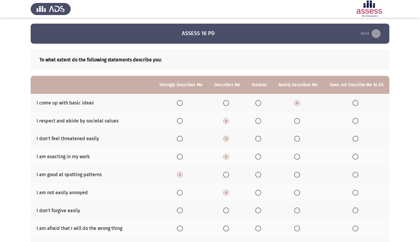
click at [355, 212] on span "Select an option" at bounding box center [356, 210] width 6 height 6
click at [355, 212] on input "Select an option" at bounding box center [356, 210] width 6 height 6
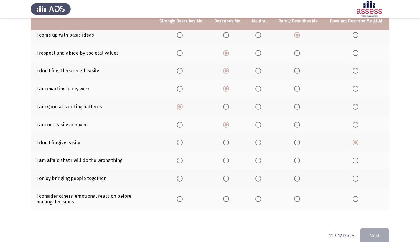
scroll to position [79, 0]
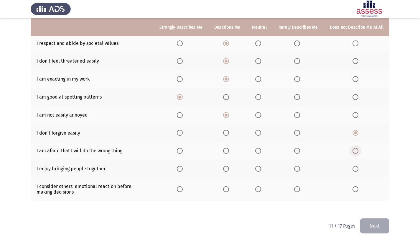
click at [353, 151] on span "Select an option" at bounding box center [356, 151] width 6 height 6
click at [353, 151] on input "Select an option" at bounding box center [356, 151] width 6 height 6
click at [177, 170] on span "Select an option" at bounding box center [180, 169] width 6 height 6
click at [177, 170] on input "Select an option" at bounding box center [180, 169] width 6 height 6
click at [177, 192] on span "Select an option" at bounding box center [180, 189] width 6 height 6
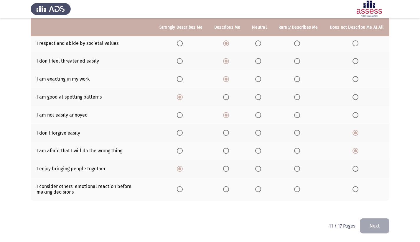
click at [177, 192] on input "Select an option" at bounding box center [180, 189] width 6 height 6
click at [378, 230] on button "Next" at bounding box center [374, 225] width 29 height 15
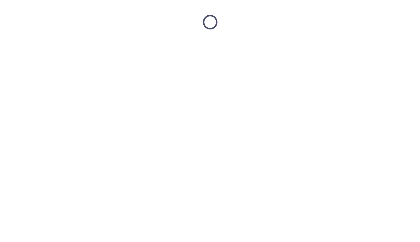
scroll to position [0, 0]
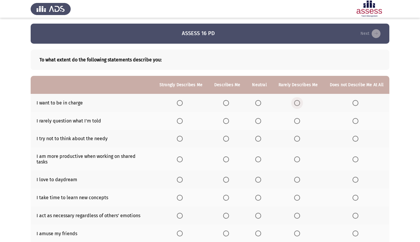
click at [294, 105] on span "Select an option" at bounding box center [297, 103] width 6 height 6
click at [294, 105] on input "Select an option" at bounding box center [297, 103] width 6 height 6
click at [353, 124] on span "Select an option" at bounding box center [356, 121] width 6 height 6
click at [353, 124] on input "Select an option" at bounding box center [356, 121] width 6 height 6
click at [294, 141] on span "Select an option" at bounding box center [297, 139] width 6 height 6
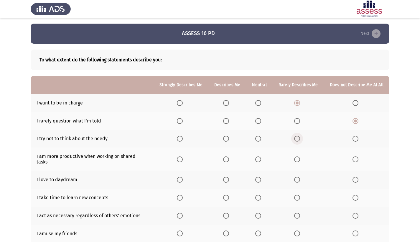
click at [294, 141] on input "Select an option" at bounding box center [297, 139] width 6 height 6
click at [255, 160] on span "Select an option" at bounding box center [258, 159] width 6 height 6
click at [255, 160] on input "Select an option" at bounding box center [258, 159] width 6 height 6
click at [348, 181] on th at bounding box center [356, 179] width 65 height 18
click at [353, 181] on span "Select an option" at bounding box center [356, 180] width 6 height 6
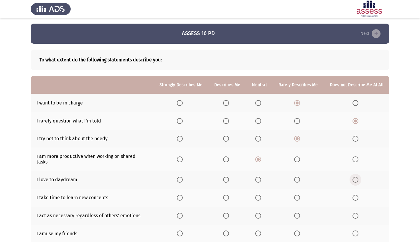
click at [353, 181] on input "Select an option" at bounding box center [356, 180] width 6 height 6
click at [353, 200] on span "Select an option" at bounding box center [356, 198] width 6 height 6
click at [353, 200] on input "Select an option" at bounding box center [356, 198] width 6 height 6
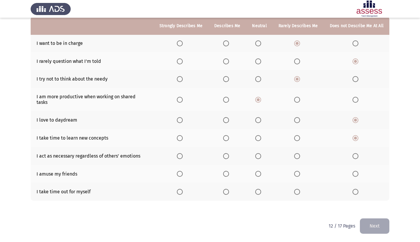
scroll to position [66, 0]
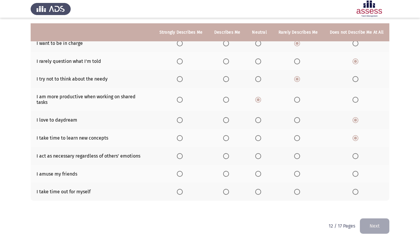
click at [221, 156] on th at bounding box center [227, 156] width 38 height 18
click at [223, 153] on span "Select an option" at bounding box center [226, 156] width 6 height 6
click at [223, 153] on input "Select an option" at bounding box center [226, 156] width 6 height 6
click at [211, 165] on th at bounding box center [227, 174] width 38 height 18
click at [223, 175] on span "Select an option" at bounding box center [226, 174] width 6 height 6
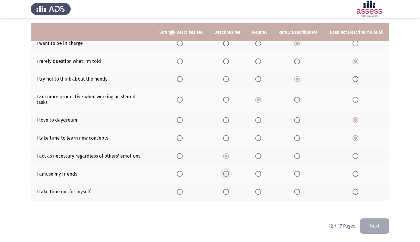
click at [223, 175] on input "Select an option" at bounding box center [226, 174] width 6 height 6
click at [223, 190] on span "Select an option" at bounding box center [226, 192] width 6 height 6
click at [223, 190] on input "Select an option" at bounding box center [226, 192] width 6 height 6
click at [284, 192] on th at bounding box center [298, 191] width 51 height 18
click at [294, 191] on span "Select an option" at bounding box center [297, 192] width 6 height 6
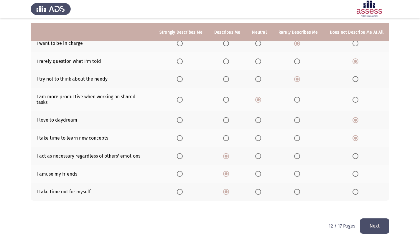
click at [294, 191] on input "Select an option" at bounding box center [297, 192] width 6 height 6
click at [380, 225] on button "Next" at bounding box center [374, 225] width 29 height 15
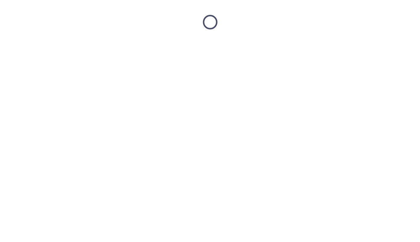
scroll to position [0, 0]
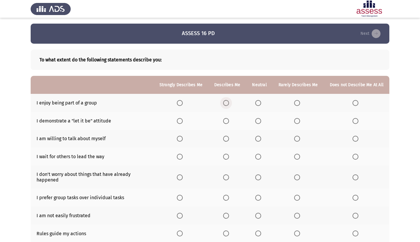
click at [223, 103] on span "Select an option" at bounding box center [226, 103] width 6 height 6
click at [223, 103] on input "Select an option" at bounding box center [226, 103] width 6 height 6
click at [255, 124] on span "Select an option" at bounding box center [258, 121] width 6 height 6
click at [255, 124] on input "Select an option" at bounding box center [258, 121] width 6 height 6
click at [223, 139] on label "Select an option" at bounding box center [227, 139] width 8 height 6
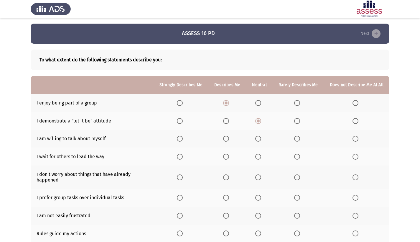
click at [223, 139] on input "Select an option" at bounding box center [226, 139] width 6 height 6
click at [294, 158] on span "Select an option" at bounding box center [297, 157] width 6 height 6
click at [294, 158] on input "Select an option" at bounding box center [297, 157] width 6 height 6
click at [294, 177] on span "Select an option" at bounding box center [297, 177] width 6 height 6
click at [294, 177] on input "Select an option" at bounding box center [297, 177] width 6 height 6
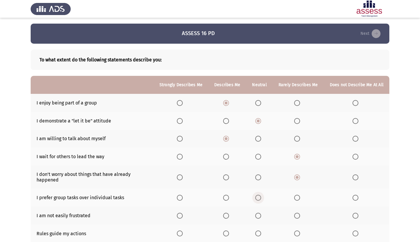
click at [255, 197] on span "Select an option" at bounding box center [258, 198] width 6 height 6
click at [255, 197] on input "Select an option" at bounding box center [258, 198] width 6 height 6
click at [177, 217] on span "Select an option" at bounding box center [180, 216] width 6 height 6
click at [177, 217] on input "Select an option" at bounding box center [180, 216] width 6 height 6
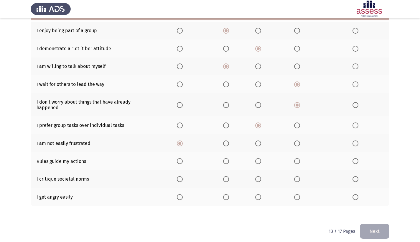
scroll to position [79, 0]
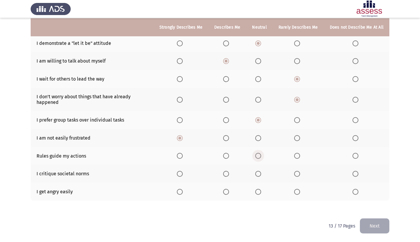
click at [255, 156] on span "Select an option" at bounding box center [258, 156] width 6 height 6
click at [255, 156] on input "Select an option" at bounding box center [258, 156] width 6 height 6
click at [353, 193] on span "Select an option" at bounding box center [356, 192] width 6 height 6
click at [353, 193] on input "Select an option" at bounding box center [356, 192] width 6 height 6
click at [223, 172] on span "Select an option" at bounding box center [226, 174] width 6 height 6
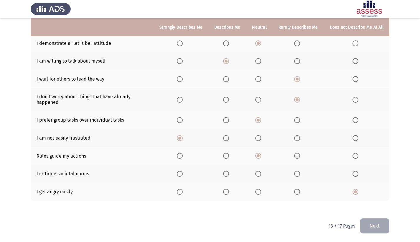
click at [223, 172] on input "Select an option" at bounding box center [226, 174] width 6 height 6
click at [382, 224] on button "Next" at bounding box center [374, 225] width 29 height 15
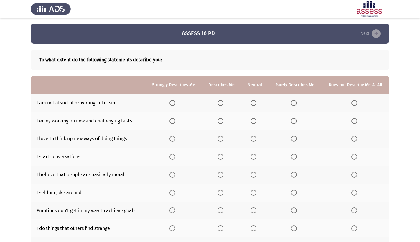
click at [218, 101] on mat-radio-button "Select an option" at bounding box center [222, 103] width 8 height 6
click at [218, 103] on span "Select an option" at bounding box center [221, 103] width 6 height 6
click at [218, 103] on input "Select an option" at bounding box center [221, 103] width 6 height 6
click at [170, 124] on span "Select an option" at bounding box center [173, 121] width 6 height 6
click at [170, 124] on input "Select an option" at bounding box center [173, 121] width 6 height 6
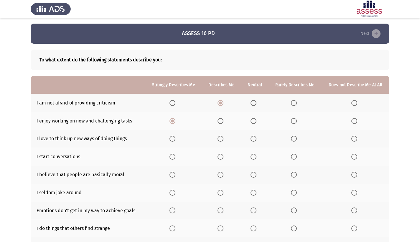
click at [170, 142] on span "Select an option" at bounding box center [173, 139] width 6 height 6
click at [170, 142] on input "Select an option" at bounding box center [173, 139] width 6 height 6
click at [218, 159] on span "Select an option" at bounding box center [221, 157] width 6 height 6
click at [218, 159] on input "Select an option" at bounding box center [221, 157] width 6 height 6
click at [170, 177] on span "Select an option" at bounding box center [173, 175] width 6 height 6
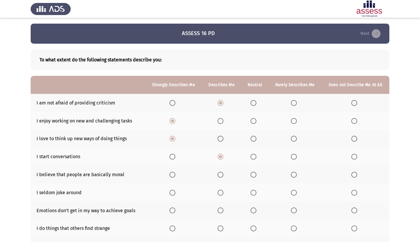
click at [170, 177] on input "Select an option" at bounding box center [173, 175] width 6 height 6
click at [251, 195] on span "Select an option" at bounding box center [254, 193] width 6 height 6
click at [251, 195] on input "Select an option" at bounding box center [254, 193] width 6 height 6
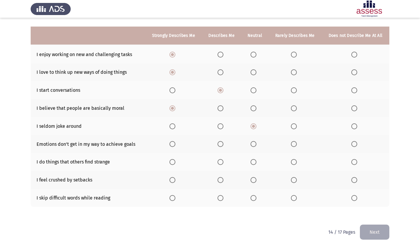
scroll to position [78, 0]
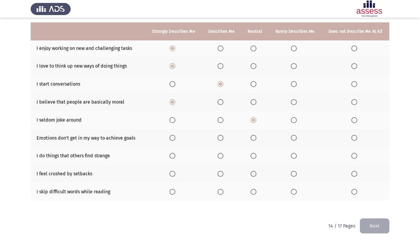
click at [291, 141] on span "Select an option" at bounding box center [294, 138] width 6 height 6
click at [291, 141] on input "Select an option" at bounding box center [294, 138] width 6 height 6
click at [218, 159] on span "Select an option" at bounding box center [221, 156] width 6 height 6
click at [218, 159] on input "Select an option" at bounding box center [221, 156] width 6 height 6
click at [291, 177] on span "Select an option" at bounding box center [294, 174] width 6 height 6
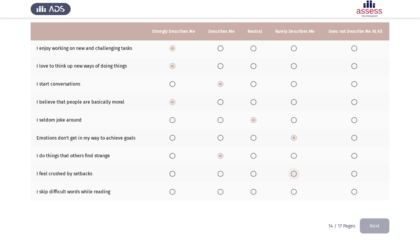
click at [291, 177] on input "Select an option" at bounding box center [294, 174] width 6 height 6
click at [291, 195] on span "Select an option" at bounding box center [294, 192] width 6 height 6
click at [291, 195] on input "Select an option" at bounding box center [294, 192] width 6 height 6
click at [373, 233] on button "Next" at bounding box center [374, 225] width 29 height 15
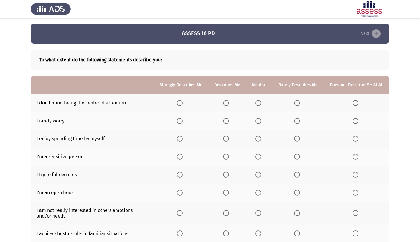
click at [223, 103] on span "Select an option" at bounding box center [226, 103] width 6 height 6
click at [223, 103] on input "Select an option" at bounding box center [226, 103] width 6 height 6
click at [223, 120] on span "Select an option" at bounding box center [226, 121] width 6 height 6
click at [223, 120] on input "Select an option" at bounding box center [226, 121] width 6 height 6
click at [223, 138] on span "Select an option" at bounding box center [226, 139] width 6 height 6
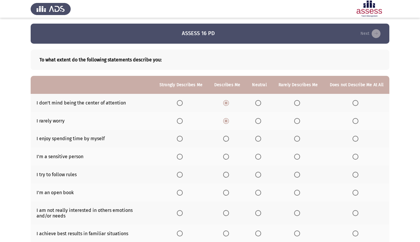
click at [223, 138] on input "Select an option" at bounding box center [226, 139] width 6 height 6
click at [255, 156] on span "Select an option" at bounding box center [258, 157] width 6 height 6
click at [255, 156] on input "Select an option" at bounding box center [258, 157] width 6 height 6
click at [223, 175] on span "Select an option" at bounding box center [226, 175] width 6 height 6
click at [223, 175] on input "Select an option" at bounding box center [226, 175] width 6 height 6
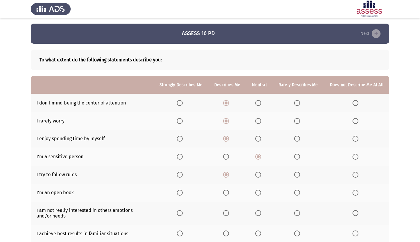
click at [223, 191] on span "Select an option" at bounding box center [226, 193] width 6 height 6
click at [223, 191] on input "Select an option" at bounding box center [226, 193] width 6 height 6
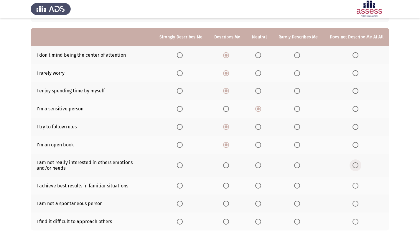
click at [353, 168] on span "Select an option" at bounding box center [356, 165] width 6 height 6
click at [353, 168] on input "Select an option" at bounding box center [356, 165] width 6 height 6
click at [255, 188] on span "Select an option" at bounding box center [258, 185] width 6 height 6
click at [255, 188] on input "Select an option" at bounding box center [258, 185] width 6 height 6
click at [294, 206] on span "Select an option" at bounding box center [297, 203] width 6 height 6
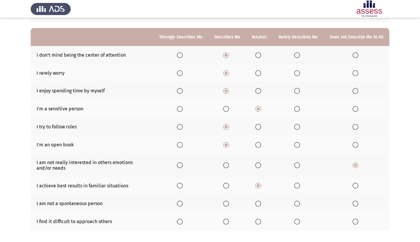
click at [294, 206] on input "Select an option" at bounding box center [297, 203] width 6 height 6
click at [353, 224] on span "Select an option" at bounding box center [356, 221] width 6 height 6
click at [353, 224] on input "Select an option" at bounding box center [356, 221] width 6 height 6
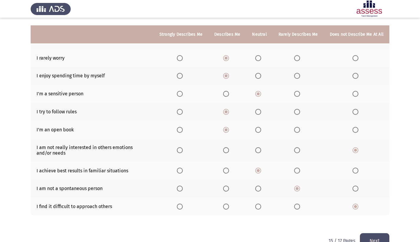
scroll to position [84, 0]
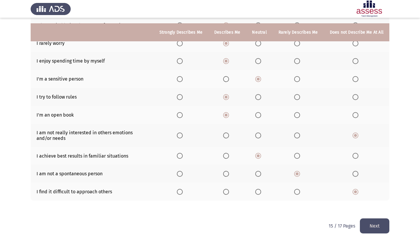
click at [385, 228] on button "Next" at bounding box center [374, 225] width 29 height 15
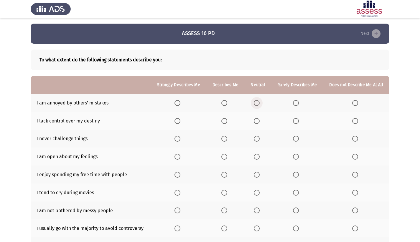
click at [254, 102] on span "Select an option" at bounding box center [257, 103] width 6 height 6
click at [254, 102] on input "Select an option" at bounding box center [257, 103] width 6 height 6
click at [284, 119] on th at bounding box center [297, 121] width 52 height 18
click at [293, 121] on span "Select an option" at bounding box center [296, 121] width 6 height 6
click at [293, 121] on input "Select an option" at bounding box center [296, 121] width 6 height 6
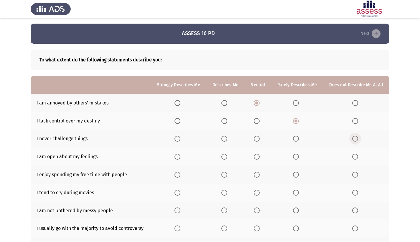
click at [352, 140] on span "Select an option" at bounding box center [355, 139] width 6 height 6
click at [352, 140] on input "Select an option" at bounding box center [355, 139] width 6 height 6
click at [221, 159] on span "Select an option" at bounding box center [224, 157] width 6 height 6
click at [221, 159] on input "Select an option" at bounding box center [224, 157] width 6 height 6
click at [254, 177] on span "Select an option" at bounding box center [257, 175] width 6 height 6
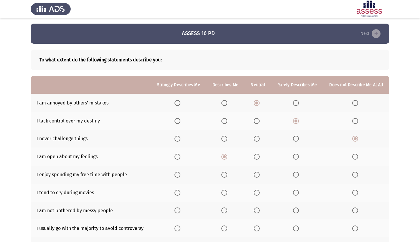
click at [254, 177] on input "Select an option" at bounding box center [257, 175] width 6 height 6
click at [352, 195] on span "Select an option" at bounding box center [355, 193] width 6 height 6
click at [352, 195] on input "Select an option" at bounding box center [355, 193] width 6 height 6
click at [293, 213] on span "Select an option" at bounding box center [296, 210] width 6 height 6
click at [293, 213] on input "Select an option" at bounding box center [296, 210] width 6 height 6
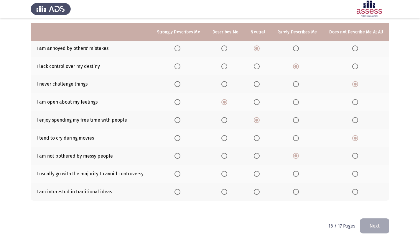
scroll to position [62, 0]
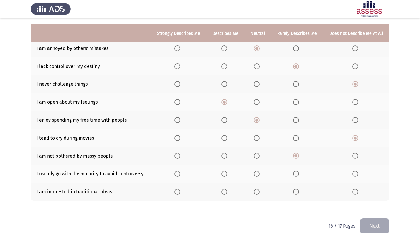
click at [293, 176] on span "Select an option" at bounding box center [296, 174] width 6 height 6
click at [293, 176] on input "Select an option" at bounding box center [296, 174] width 6 height 6
click at [221, 195] on span "Select an option" at bounding box center [224, 192] width 6 height 6
click at [221, 195] on input "Select an option" at bounding box center [224, 192] width 6 height 6
click at [372, 233] on button "Next" at bounding box center [374, 225] width 29 height 15
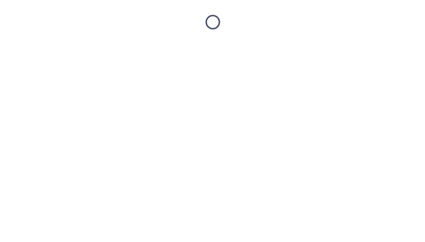
scroll to position [0, 0]
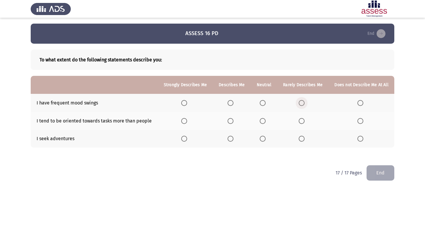
click at [298, 102] on span "Select an option" at bounding box center [301, 103] width 6 height 6
click at [298, 102] on input "Select an option" at bounding box center [301, 103] width 6 height 6
click at [298, 124] on span "Select an option" at bounding box center [301, 121] width 6 height 6
click at [298, 124] on input "Select an option" at bounding box center [301, 121] width 6 height 6
click at [251, 148] on th at bounding box center [264, 139] width 27 height 18
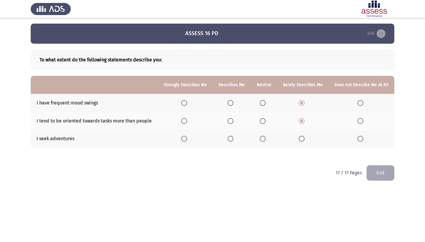
click at [259, 142] on span "Select an option" at bounding box center [262, 139] width 6 height 6
click at [259, 142] on input "Select an option" at bounding box center [262, 139] width 6 height 6
click at [395, 188] on html "ASSESS 16 PD End To what extent do the following statements describe you: Stron…" at bounding box center [212, 94] width 425 height 189
click at [389, 180] on button "End" at bounding box center [380, 172] width 28 height 15
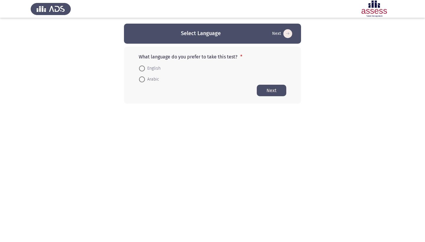
click at [150, 67] on span "English" at bounding box center [153, 68] width 16 height 7
click at [145, 67] on input "English" at bounding box center [142, 68] width 6 height 6
radio input "true"
click at [264, 92] on button "Next" at bounding box center [270, 89] width 29 height 11
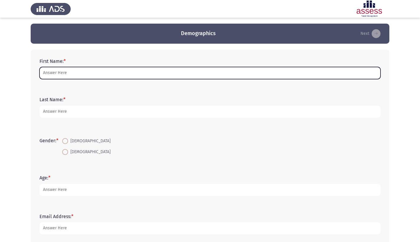
click at [101, 76] on input "First Name: *" at bounding box center [210, 73] width 341 height 12
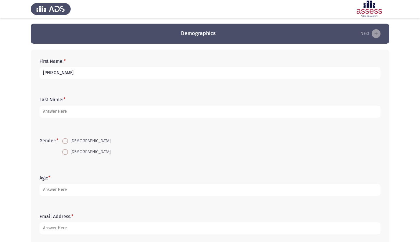
type input "[PERSON_NAME]"
click at [73, 153] on span "[DEMOGRAPHIC_DATA]" at bounding box center [89, 151] width 42 height 7
click at [68, 153] on input "[DEMOGRAPHIC_DATA]" at bounding box center [65, 152] width 6 height 6
radio input "true"
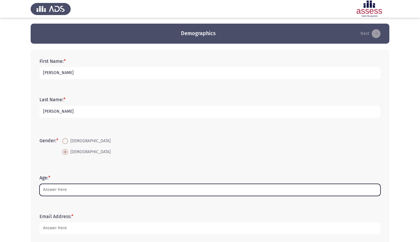
click at [67, 188] on input "Age: *" at bounding box center [210, 190] width 341 height 12
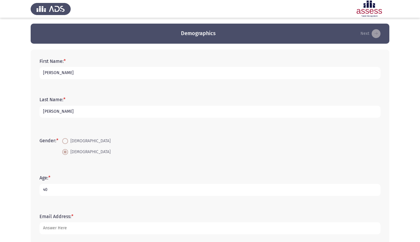
type input "40"
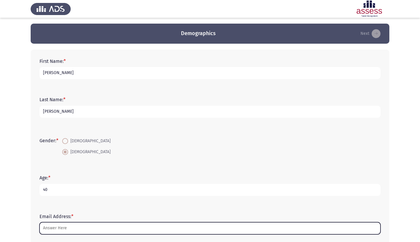
click at [96, 226] on input "Email Address: *" at bounding box center [210, 228] width 341 height 12
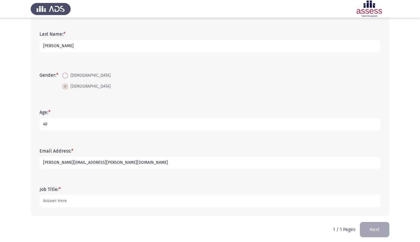
scroll to position [70, 0]
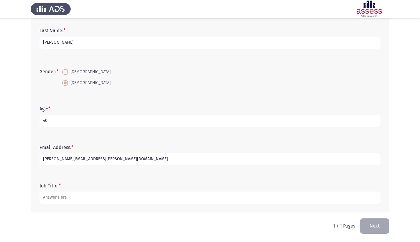
type input "[PERSON_NAME][EMAIL_ADDRESS][PERSON_NAME][DOMAIN_NAME]"
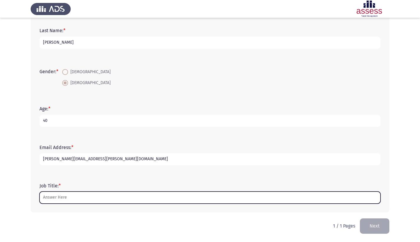
click at [154, 198] on input "Job Title: *" at bounding box center [210, 197] width 341 height 12
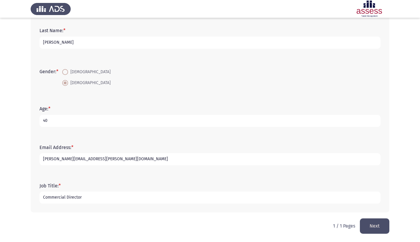
type input "Commercial Director"
click at [368, 223] on button "Next" at bounding box center [374, 225] width 29 height 15
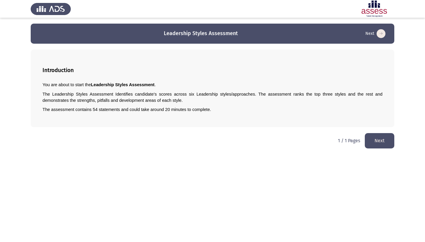
click at [377, 142] on button "Next" at bounding box center [378, 140] width 29 height 15
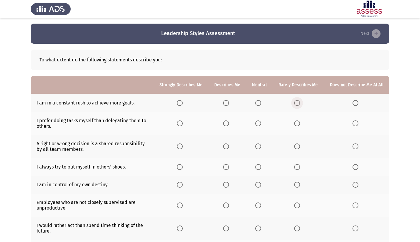
click at [294, 106] on span "Select an option" at bounding box center [297, 103] width 6 height 6
click at [294, 106] on input "Select an option" at bounding box center [297, 103] width 6 height 6
click at [294, 126] on span "Select an option" at bounding box center [297, 123] width 6 height 6
click at [294, 126] on input "Select an option" at bounding box center [297, 123] width 6 height 6
click at [353, 208] on span "Select an option" at bounding box center [356, 205] width 6 height 6
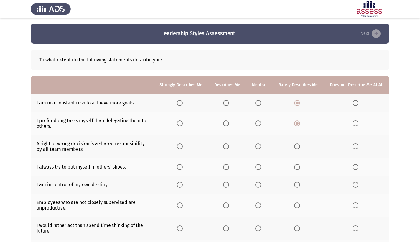
click at [353, 208] on input "Select an option" at bounding box center [356, 205] width 6 height 6
click at [166, 173] on th at bounding box center [181, 167] width 55 height 18
click at [177, 170] on span "Select an option" at bounding box center [180, 167] width 6 height 6
click at [177, 170] on input "Select an option" at bounding box center [180, 167] width 6 height 6
click at [255, 149] on span "Select an option" at bounding box center [258, 146] width 6 height 6
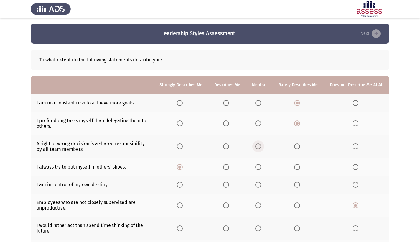
click at [255, 149] on input "Select an option" at bounding box center [258, 146] width 6 height 6
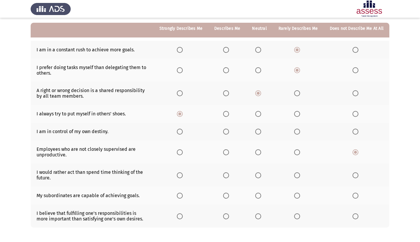
scroll to position [56, 0]
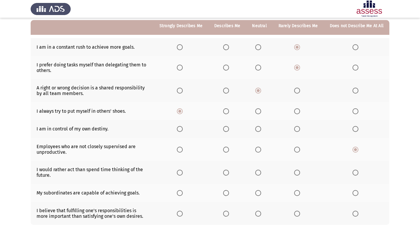
click at [210, 138] on th at bounding box center [227, 129] width 38 height 18
click at [223, 132] on span "Select an option" at bounding box center [226, 129] width 6 height 6
click at [223, 132] on input "Select an option" at bounding box center [226, 129] width 6 height 6
click at [294, 175] on span "Select an option" at bounding box center [297, 173] width 6 height 6
click at [294, 175] on input "Select an option" at bounding box center [297, 173] width 6 height 6
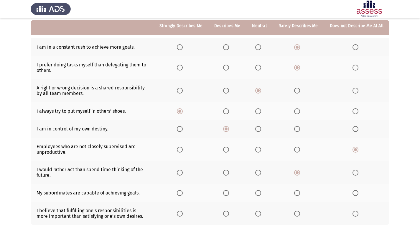
click at [177, 196] on span "Select an option" at bounding box center [180, 193] width 6 height 6
click at [177, 196] on input "Select an option" at bounding box center [180, 193] width 6 height 6
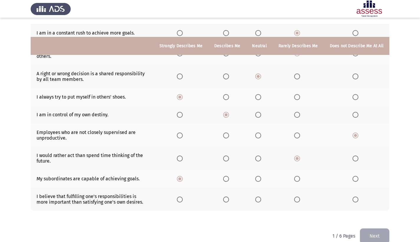
scroll to position [102, 0]
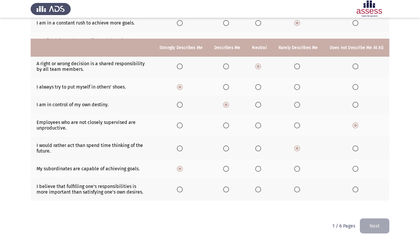
click at [156, 183] on th at bounding box center [181, 188] width 55 height 23
click at [177, 187] on label "Select an option" at bounding box center [181, 189] width 8 height 6
click at [177, 187] on input "Select an option" at bounding box center [180, 189] width 6 height 6
click at [223, 187] on span "Select an option" at bounding box center [226, 189] width 6 height 6
click at [223, 187] on input "Select an option" at bounding box center [226, 189] width 6 height 6
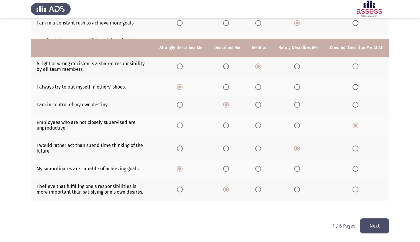
click at [371, 227] on button "Next" at bounding box center [374, 225] width 29 height 15
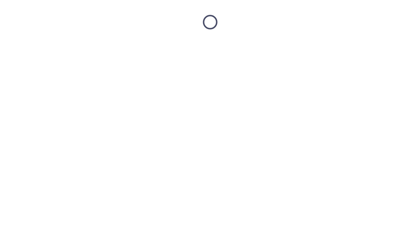
scroll to position [0, 0]
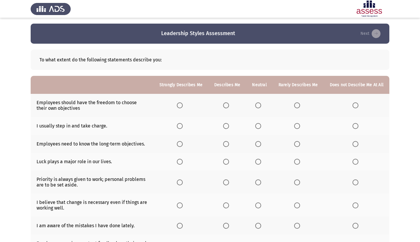
click at [294, 106] on span "Select an option" at bounding box center [297, 105] width 6 height 6
click at [294, 106] on input "Select an option" at bounding box center [297, 105] width 6 height 6
click at [223, 128] on span "Select an option" at bounding box center [226, 126] width 6 height 6
click at [223, 128] on input "Select an option" at bounding box center [226, 126] width 6 height 6
click at [177, 147] on span "Select an option" at bounding box center [180, 144] width 6 height 6
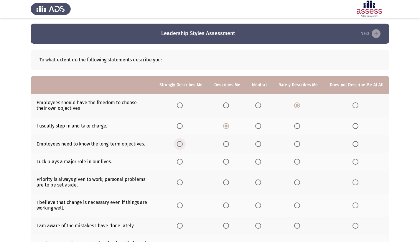
click at [177, 147] on input "Select an option" at bounding box center [180, 144] width 6 height 6
click at [294, 165] on span "Select an option" at bounding box center [297, 162] width 6 height 6
click at [294, 165] on input "Select an option" at bounding box center [297, 162] width 6 height 6
click at [255, 185] on span "Select an option" at bounding box center [258, 182] width 6 height 6
click at [255, 185] on input "Select an option" at bounding box center [258, 182] width 6 height 6
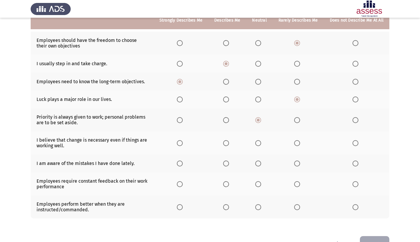
scroll to position [65, 0]
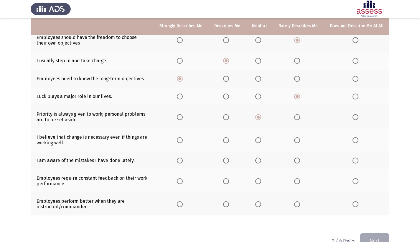
click at [294, 120] on span "Select an option" at bounding box center [297, 117] width 6 height 6
click at [294, 120] on input "Select an option" at bounding box center [297, 117] width 6 height 6
click at [294, 143] on span "Select an option" at bounding box center [297, 140] width 6 height 6
click at [294, 143] on input "Select an option" at bounding box center [297, 140] width 6 height 6
click at [177, 163] on span "Select an option" at bounding box center [180, 160] width 6 height 6
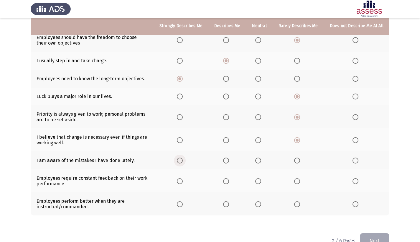
click at [177, 163] on input "Select an option" at bounding box center [180, 160] width 6 height 6
click at [223, 184] on span "Select an option" at bounding box center [226, 181] width 6 height 6
click at [223, 184] on input "Select an option" at bounding box center [226, 181] width 6 height 6
click at [348, 215] on th at bounding box center [356, 203] width 65 height 23
click at [353, 207] on span "Select an option" at bounding box center [356, 204] width 6 height 6
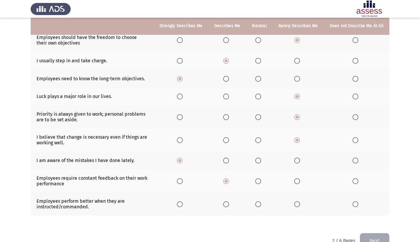
click at [353, 207] on input "Select an option" at bounding box center [356, 204] width 6 height 6
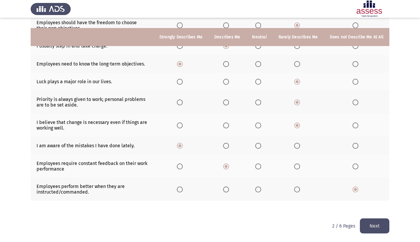
scroll to position [91, 0]
click at [292, 193] on th at bounding box center [298, 188] width 51 height 23
click at [294, 191] on span "Select an option" at bounding box center [297, 189] width 6 height 6
click at [294, 191] on input "Select an option" at bounding box center [297, 189] width 6 height 6
click at [371, 223] on button "Next" at bounding box center [374, 225] width 29 height 15
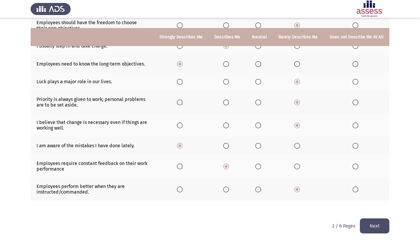
scroll to position [0, 0]
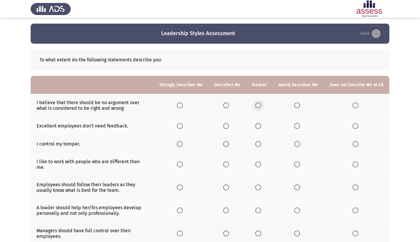
click at [255, 108] on span "Select an option" at bounding box center [258, 105] width 6 height 6
click at [255, 108] on input "Select an option" at bounding box center [258, 105] width 6 height 6
click at [294, 129] on span "Select an option" at bounding box center [297, 126] width 6 height 6
click at [294, 129] on input "Select an option" at bounding box center [297, 126] width 6 height 6
click at [177, 147] on span "Select an option" at bounding box center [180, 144] width 6 height 6
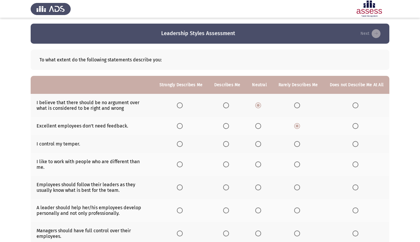
click at [177, 147] on input "Select an option" at bounding box center [180, 144] width 6 height 6
click at [223, 167] on span "Select an option" at bounding box center [226, 164] width 6 height 6
click at [223, 167] on input "Select an option" at bounding box center [226, 164] width 6 height 6
click at [294, 190] on span "Select an option" at bounding box center [297, 187] width 6 height 6
click at [294, 190] on input "Select an option" at bounding box center [297, 187] width 6 height 6
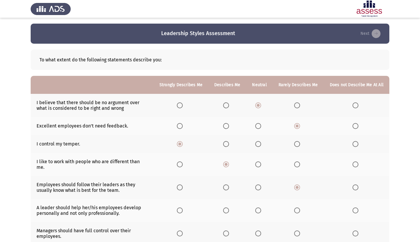
click at [177, 213] on span "Select an option" at bounding box center [180, 210] width 6 height 6
click at [177, 213] on input "Select an option" at bounding box center [180, 210] width 6 height 6
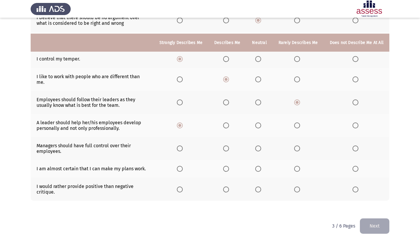
scroll to position [105, 0]
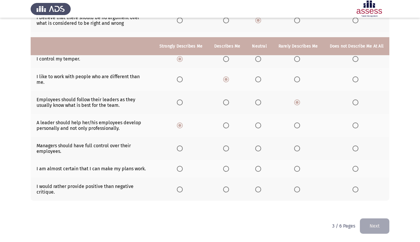
click at [289, 155] on th at bounding box center [298, 148] width 51 height 23
click at [288, 154] on th at bounding box center [298, 148] width 51 height 23
click at [294, 151] on span "Select an option" at bounding box center [297, 148] width 6 height 6
click at [294, 151] on input "Select an option" at bounding box center [297, 148] width 6 height 6
click at [223, 172] on span "Select an option" at bounding box center [226, 169] width 6 height 6
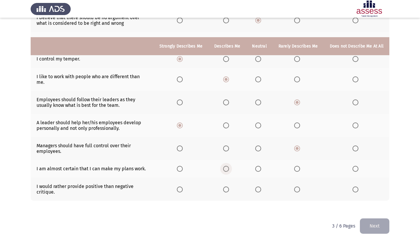
click at [223, 172] on input "Select an option" at bounding box center [226, 169] width 6 height 6
click at [177, 172] on span "Select an option" at bounding box center [180, 169] width 6 height 6
click at [177, 172] on input "Select an option" at bounding box center [180, 169] width 6 height 6
click at [294, 192] on label "Select an option" at bounding box center [298, 189] width 8 height 6
click at [294, 192] on input "Select an option" at bounding box center [297, 189] width 6 height 6
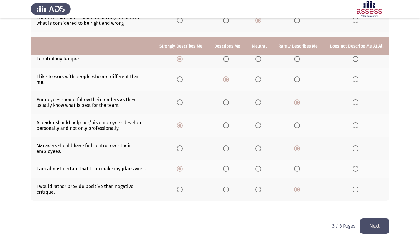
click at [376, 230] on button "Next" at bounding box center [374, 225] width 29 height 15
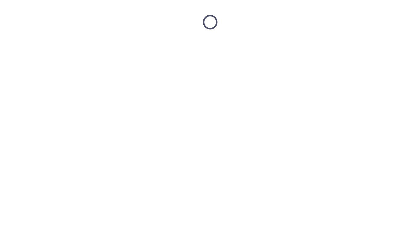
scroll to position [0, 0]
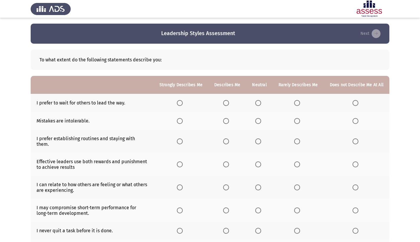
click at [353, 104] on span "Select an option" at bounding box center [356, 103] width 6 height 6
click at [353, 104] on input "Select an option" at bounding box center [356, 103] width 6 height 6
click at [294, 124] on span "Select an option" at bounding box center [297, 121] width 6 height 6
click at [294, 124] on input "Select an option" at bounding box center [297, 121] width 6 height 6
click at [294, 142] on span "Select an option" at bounding box center [297, 141] width 6 height 6
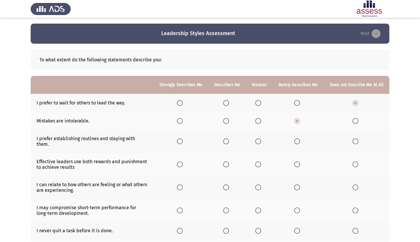
click at [294, 142] on input "Select an option" at bounding box center [297, 141] width 6 height 6
click at [223, 165] on span "Select an option" at bounding box center [226, 164] width 6 height 6
click at [223, 165] on input "Select an option" at bounding box center [226, 164] width 6 height 6
click at [223, 188] on span "Select an option" at bounding box center [226, 187] width 6 height 6
click at [223, 188] on input "Select an option" at bounding box center [226, 187] width 6 height 6
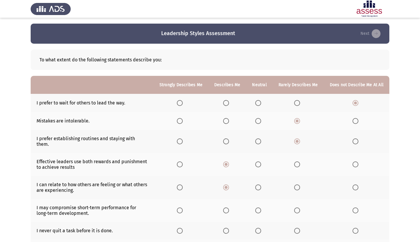
click at [223, 212] on span "Select an option" at bounding box center [226, 210] width 6 height 6
click at [223, 212] on input "Select an option" at bounding box center [226, 210] width 6 height 6
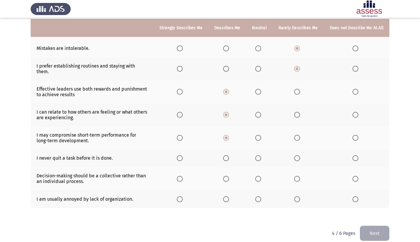
scroll to position [75, 0]
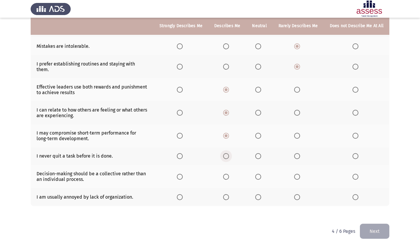
drag, startPoint x: 210, startPoint y: 157, endPoint x: 210, endPoint y: 160, distance: 3.3
click at [210, 160] on th at bounding box center [227, 156] width 38 height 18
click at [223, 158] on span "Select an option" at bounding box center [226, 156] width 6 height 6
click at [223, 158] on input "Select an option" at bounding box center [226, 156] width 6 height 6
click at [223, 179] on span "Select an option" at bounding box center [226, 177] width 6 height 6
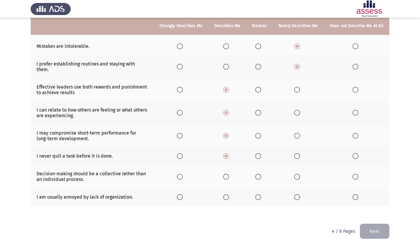
click at [223, 179] on input "Select an option" at bounding box center [226, 177] width 6 height 6
click at [255, 200] on span "Select an option" at bounding box center [258, 197] width 6 height 6
click at [255, 200] on input "Select an option" at bounding box center [258, 197] width 6 height 6
click at [255, 92] on span "Select an option" at bounding box center [258, 90] width 6 height 6
click at [255, 92] on input "Select an option" at bounding box center [258, 90] width 6 height 6
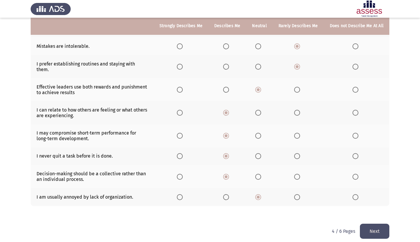
click at [177, 136] on span "Select an option" at bounding box center [180, 136] width 6 height 6
click at [177, 136] on input "Select an option" at bounding box center [180, 136] width 6 height 6
click at [369, 234] on button "Next" at bounding box center [374, 230] width 29 height 15
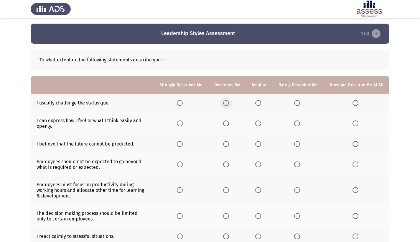
click at [223, 104] on span "Select an option" at bounding box center [226, 103] width 6 height 6
click at [223, 104] on input "Select an option" at bounding box center [226, 103] width 6 height 6
click at [223, 124] on span "Select an option" at bounding box center [226, 123] width 6 height 6
click at [223, 124] on input "Select an option" at bounding box center [226, 123] width 6 height 6
click at [177, 126] on span "Select an option" at bounding box center [180, 123] width 6 height 6
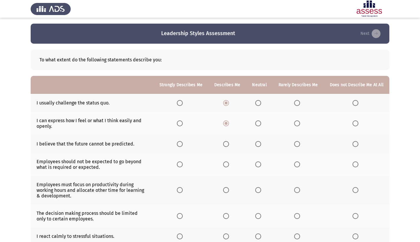
click at [177, 126] on input "Select an option" at bounding box center [180, 123] width 6 height 6
click at [223, 147] on span "Select an option" at bounding box center [226, 144] width 6 height 6
click at [223, 147] on input "Select an option" at bounding box center [226, 144] width 6 height 6
click at [294, 167] on span "Select an option" at bounding box center [297, 164] width 6 height 6
click at [294, 167] on input "Select an option" at bounding box center [297, 164] width 6 height 6
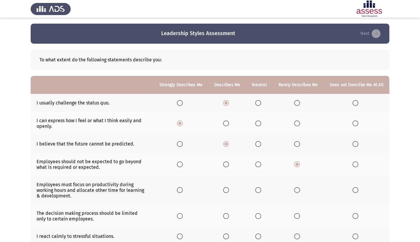
click at [294, 193] on span "Select an option" at bounding box center [297, 190] width 6 height 6
click at [294, 193] on input "Select an option" at bounding box center [297, 190] width 6 height 6
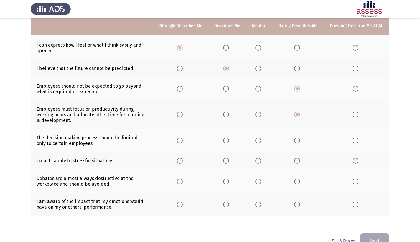
scroll to position [77, 0]
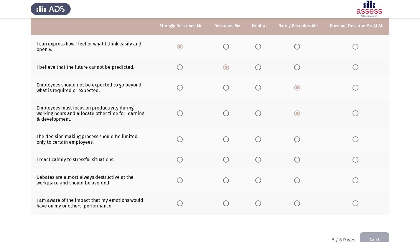
click at [287, 142] on th at bounding box center [298, 139] width 51 height 23
click at [294, 142] on span "Select an option" at bounding box center [297, 139] width 6 height 6
click at [294, 142] on input "Select an option" at bounding box center [297, 139] width 6 height 6
click at [223, 162] on span "Select an option" at bounding box center [226, 160] width 6 height 6
click at [223, 162] on input "Select an option" at bounding box center [226, 160] width 6 height 6
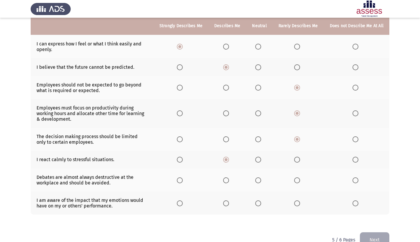
click at [353, 183] on span "Select an option" at bounding box center [356, 180] width 6 height 6
click at [353, 183] on input "Select an option" at bounding box center [356, 180] width 6 height 6
click at [223, 206] on span "Select an option" at bounding box center [226, 203] width 6 height 6
click at [223, 206] on input "Select an option" at bounding box center [226, 203] width 6 height 6
click at [177, 206] on span "Select an option" at bounding box center [180, 203] width 6 height 6
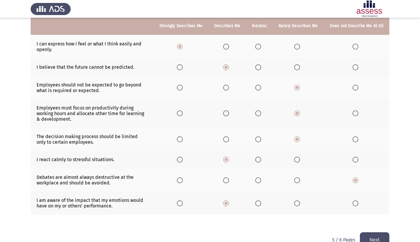
click at [177, 206] on input "Select an option" at bounding box center [180, 203] width 6 height 6
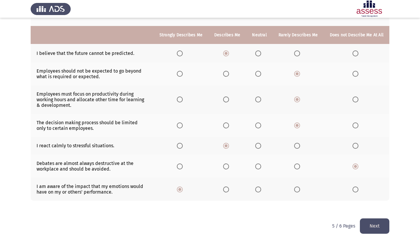
scroll to position [100, 0]
click at [386, 228] on button "Next" at bounding box center [374, 225] width 29 height 15
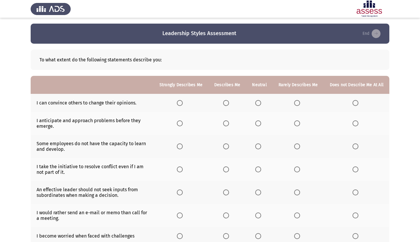
click at [177, 106] on span "Select an option" at bounding box center [180, 103] width 6 height 6
click at [177, 106] on input "Select an option" at bounding box center [180, 103] width 6 height 6
click at [223, 126] on span "Select an option" at bounding box center [226, 123] width 6 height 6
click at [223, 126] on input "Select an option" at bounding box center [226, 123] width 6 height 6
click at [223, 149] on span "Select an option" at bounding box center [226, 146] width 6 height 6
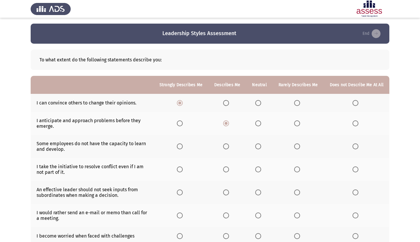
click at [223, 149] on input "Select an option" at bounding box center [226, 146] width 6 height 6
click at [177, 172] on span "Select an option" at bounding box center [180, 169] width 6 height 6
click at [177, 172] on input "Select an option" at bounding box center [180, 169] width 6 height 6
click at [353, 195] on span "Select an option" at bounding box center [356, 192] width 6 height 6
click at [353, 195] on input "Select an option" at bounding box center [356, 192] width 6 height 6
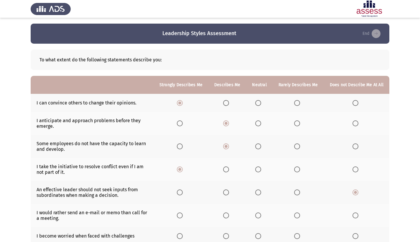
click at [353, 218] on span "Select an option" at bounding box center [356, 215] width 6 height 6
click at [353, 218] on input "Select an option" at bounding box center [356, 215] width 6 height 6
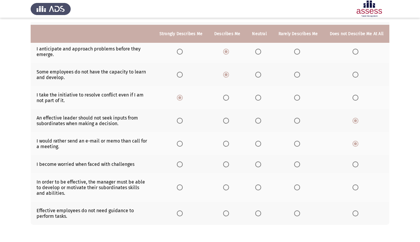
scroll to position [83, 0]
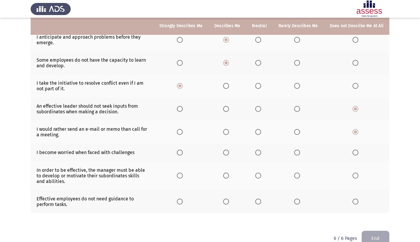
click at [353, 155] on span "Select an option" at bounding box center [356, 152] width 6 height 6
click at [353, 155] on input "Select an option" at bounding box center [356, 152] width 6 height 6
click at [177, 178] on span "Select an option" at bounding box center [180, 175] width 6 height 6
click at [177, 178] on input "Select an option" at bounding box center [180, 175] width 6 height 6
click at [294, 204] on span "Select an option" at bounding box center [297, 201] width 6 height 6
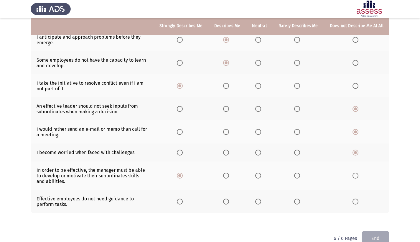
click at [294, 204] on input "Select an option" at bounding box center [297, 201] width 6 height 6
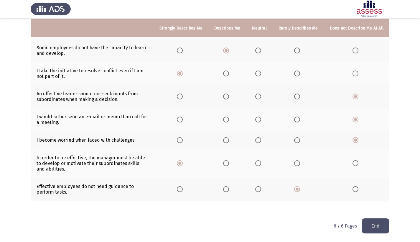
scroll to position [112, 0]
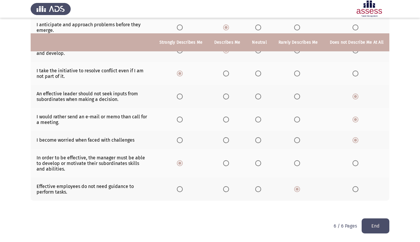
click at [385, 223] on button "End" at bounding box center [376, 225] width 28 height 15
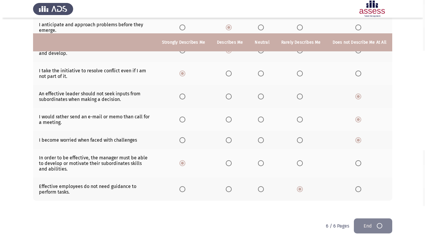
scroll to position [0, 0]
